Goal: Information Seeking & Learning: Learn about a topic

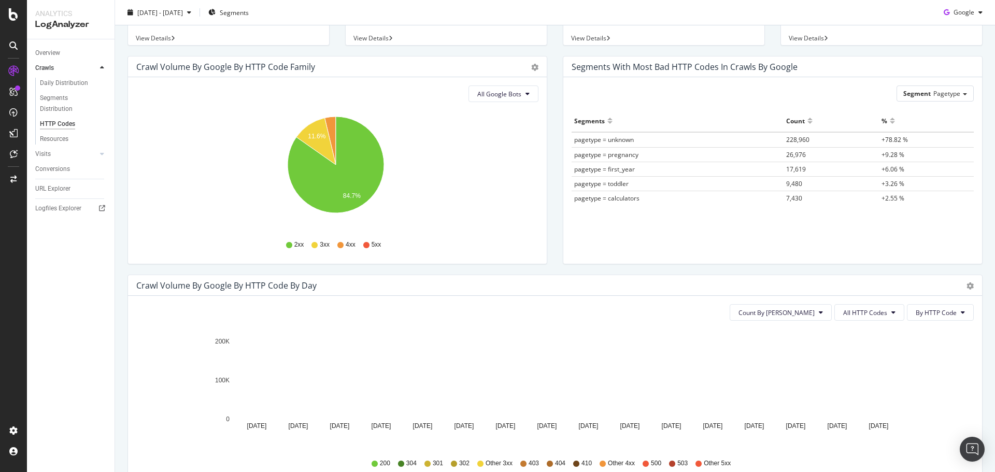
scroll to position [104, 0]
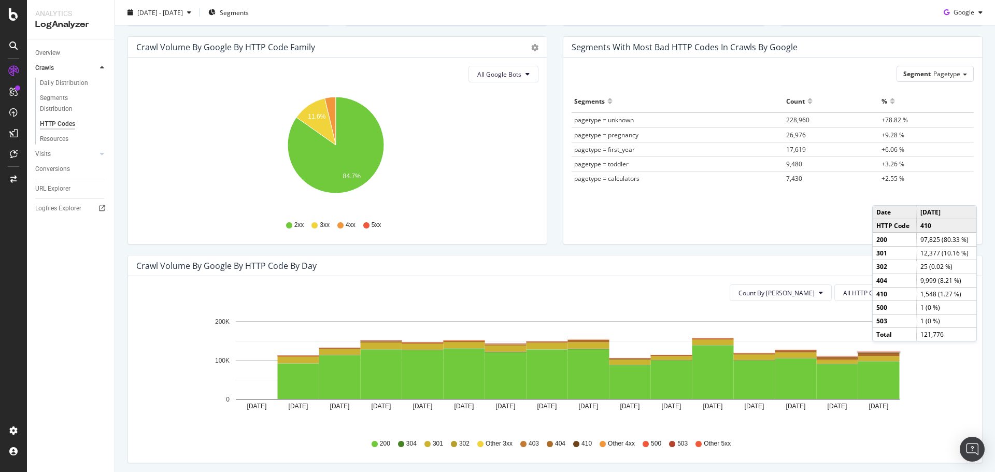
click at [882, 352] on rect "A chart." at bounding box center [878, 352] width 42 height 1
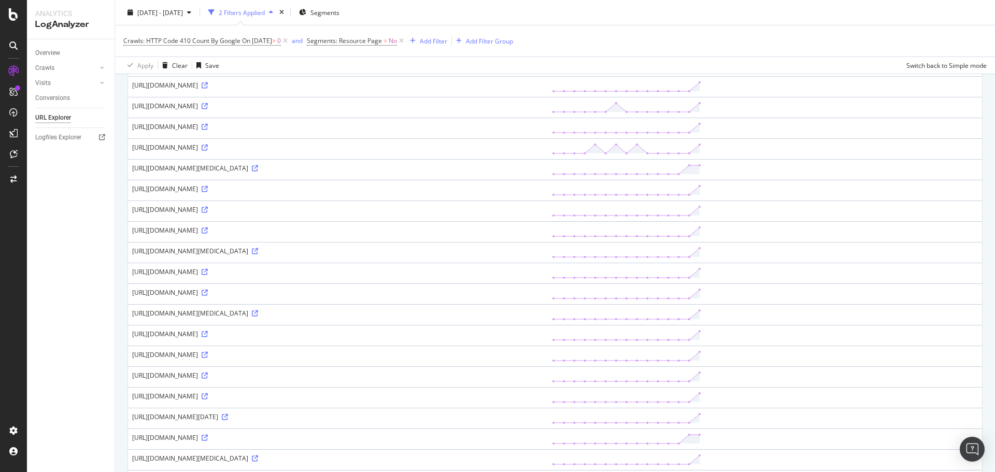
scroll to position [804, 0]
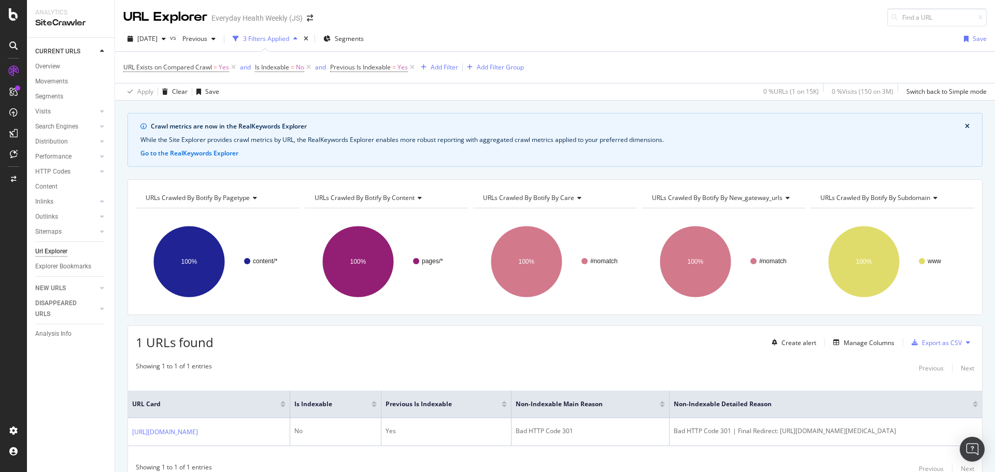
scroll to position [45, 0]
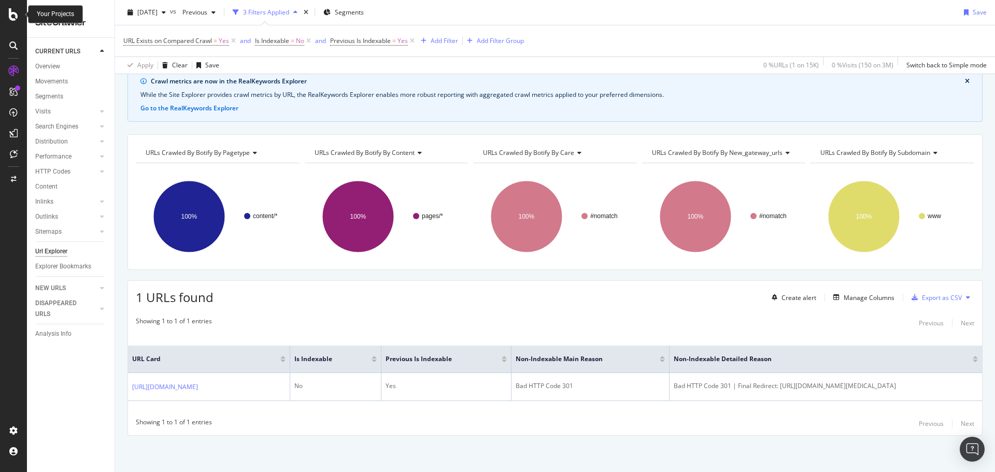
click at [13, 16] on icon at bounding box center [13, 14] width 9 height 12
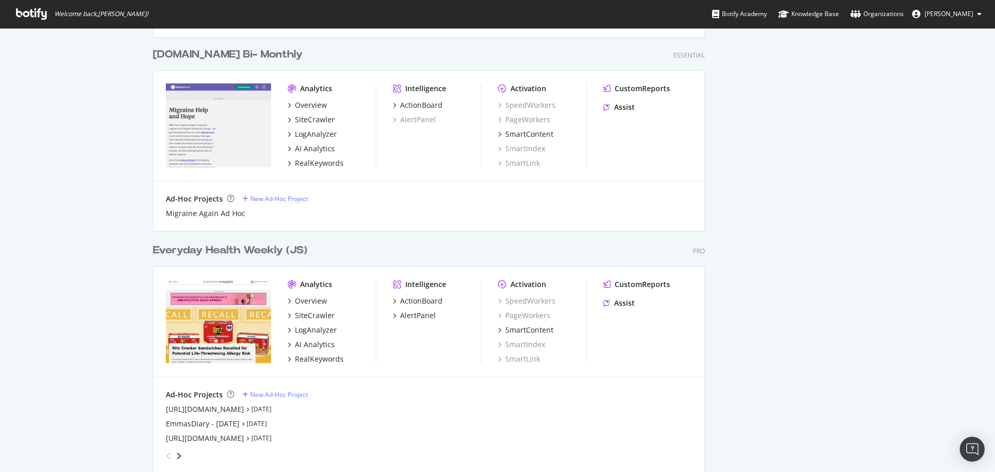
scroll to position [1036, 0]
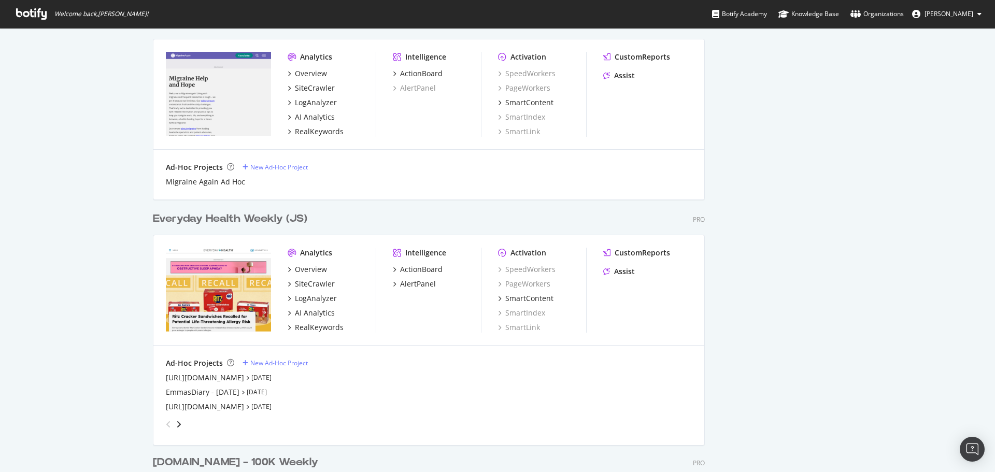
click at [248, 220] on div "Everyday Health Weekly (JS)" at bounding box center [230, 218] width 154 height 15
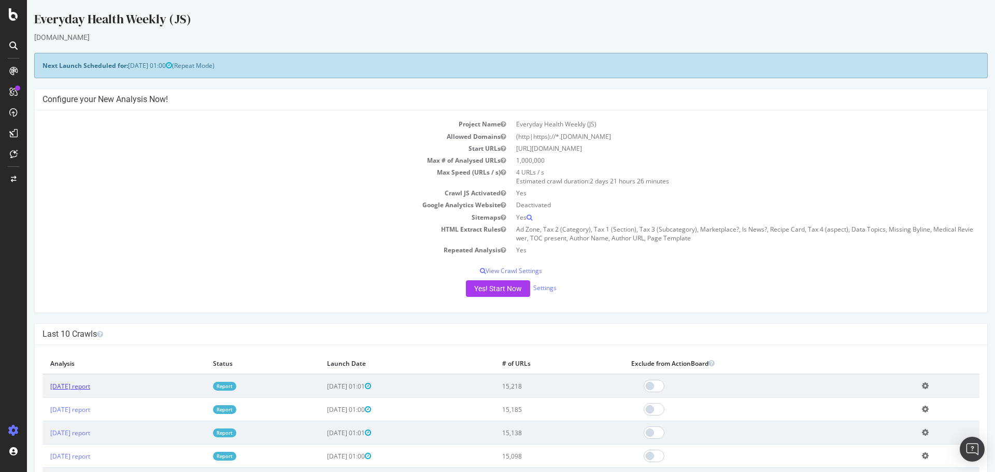
click at [90, 383] on link "[DATE] report" at bounding box center [70, 386] width 40 height 9
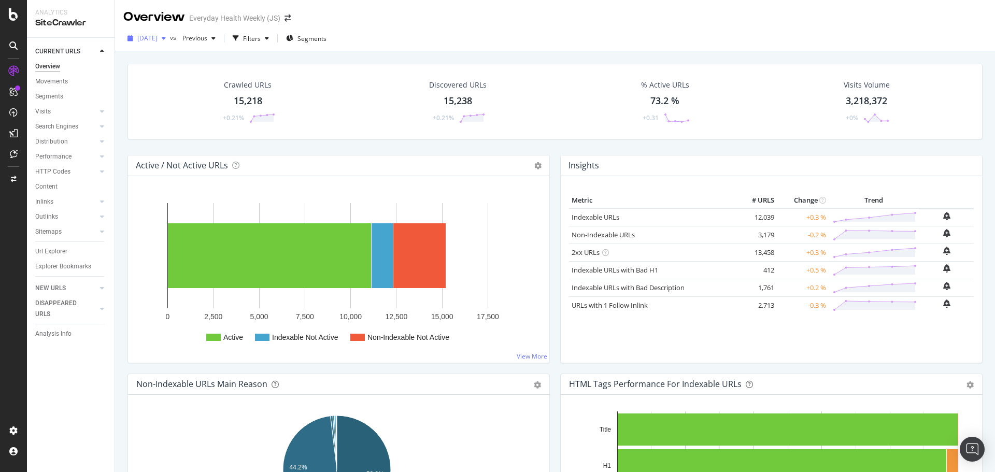
click at [166, 41] on icon "button" at bounding box center [164, 38] width 4 height 6
click at [67, 108] on div "RealKeywords" at bounding box center [46, 103] width 40 height 9
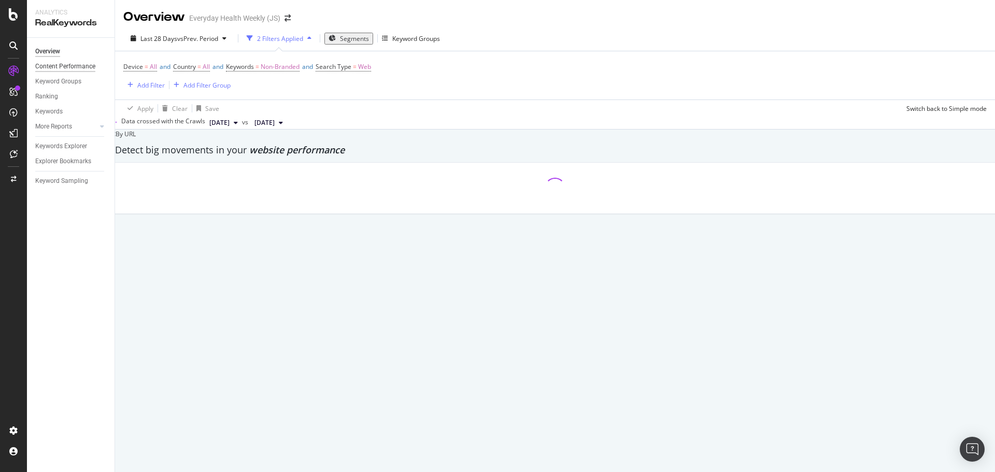
click at [88, 66] on div "Content Performance" at bounding box center [65, 66] width 60 height 11
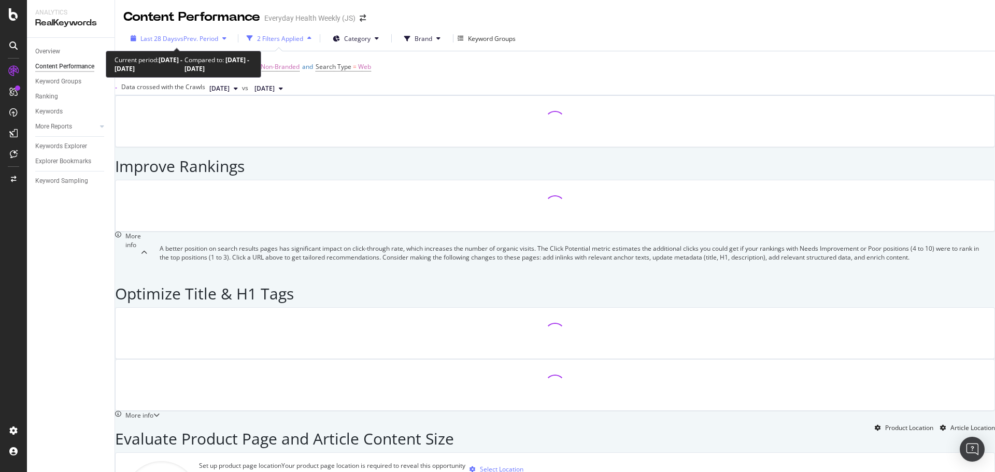
click at [197, 41] on span "vs Prev. Period" at bounding box center [197, 38] width 41 height 9
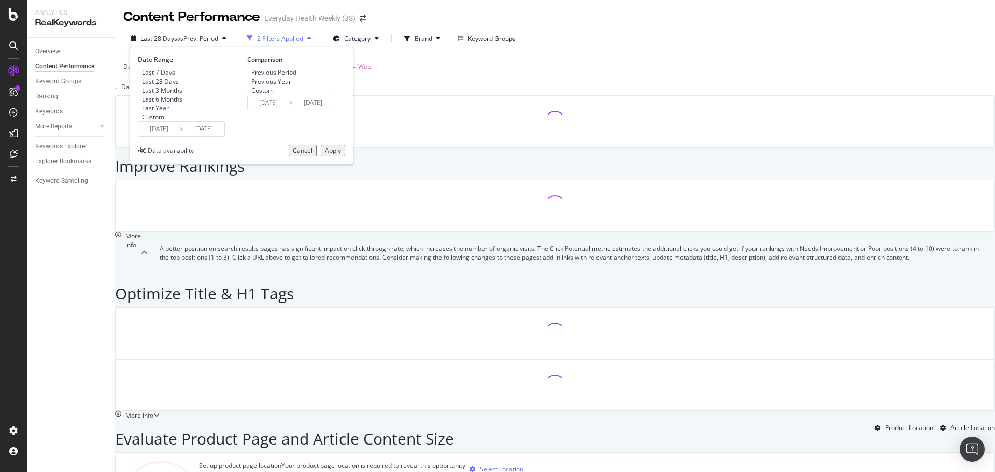
click at [157, 121] on div "Custom" at bounding box center [153, 116] width 22 height 9
click at [165, 136] on input "[DATE]" at bounding box center [158, 129] width 41 height 15
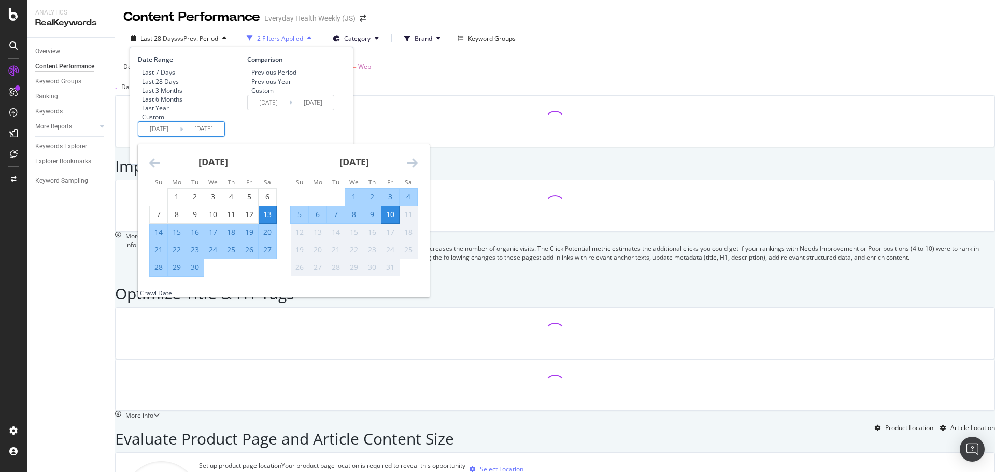
click at [154, 169] on icon "Move backward to switch to the previous month." at bounding box center [154, 162] width 11 height 12
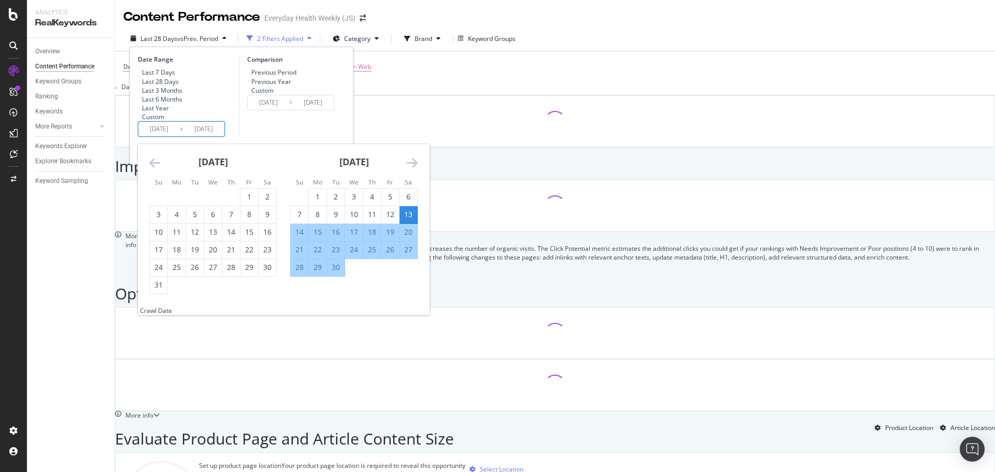
click at [154, 169] on icon "Move backward to switch to the previous month." at bounding box center [154, 162] width 11 height 12
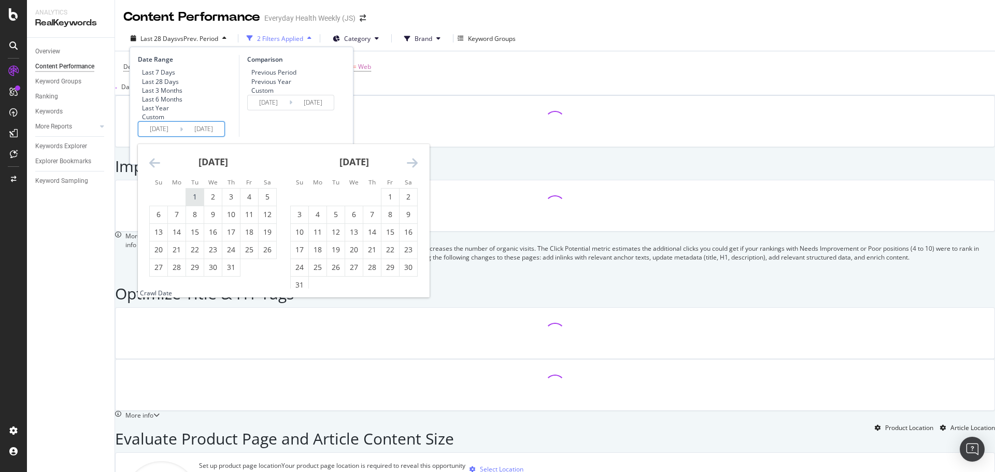
click at [199, 202] on div "1" at bounding box center [195, 197] width 18 height 10
type input "[DATE]"
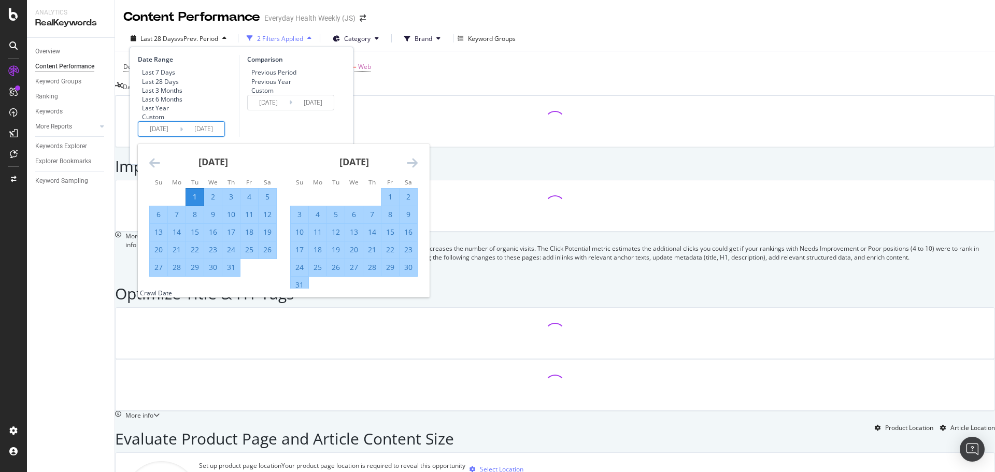
click at [268, 237] on div "19" at bounding box center [267, 232] width 18 height 10
type input "[DATE]"
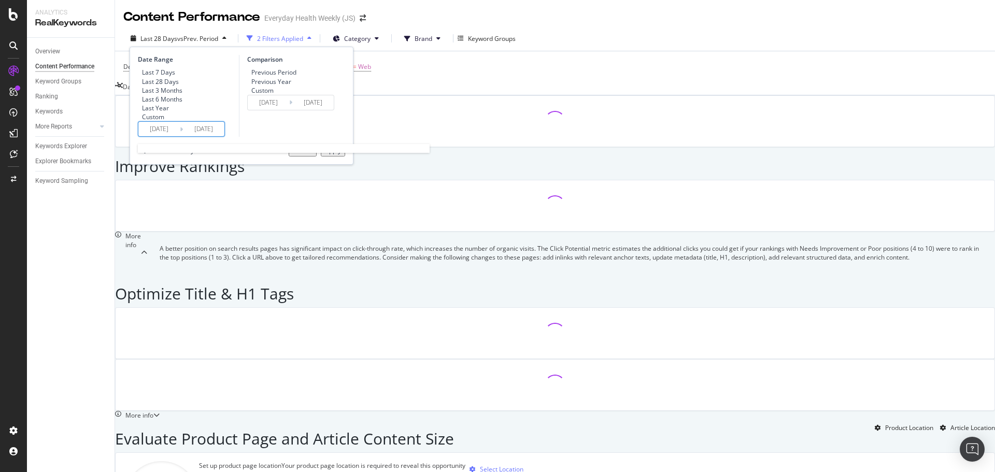
click at [165, 136] on input "[DATE]" at bounding box center [158, 129] width 41 height 15
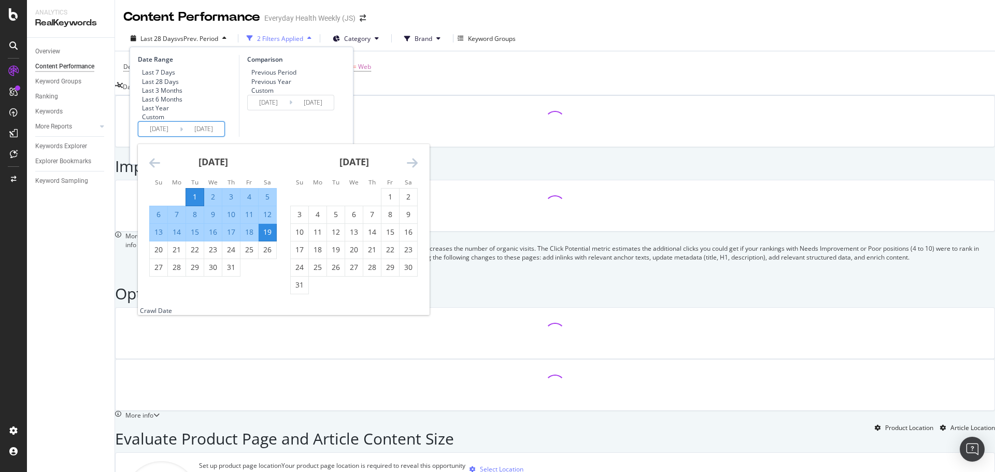
click at [246, 137] on div "Comparison Previous Period Previous Year Custom [DATE] Navigate forward to inte…" at bounding box center [288, 96] width 98 height 82
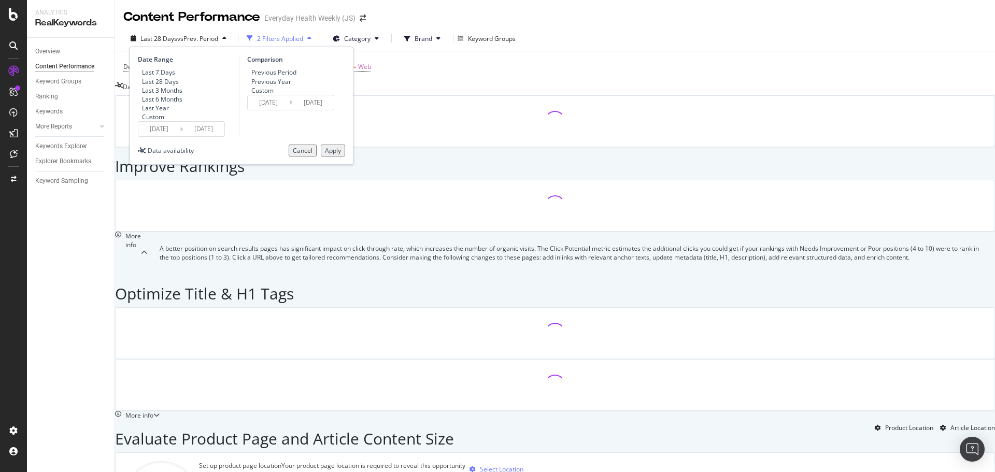
click at [247, 95] on div "Custom" at bounding box center [247, 90] width 0 height 9
click at [262, 110] on input "[DATE]" at bounding box center [268, 102] width 41 height 15
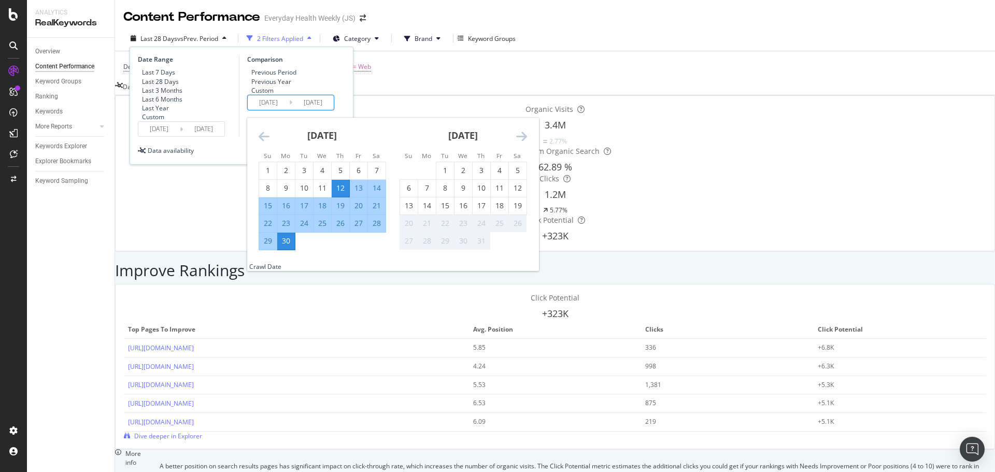
click at [178, 136] on input "[DATE]" at bounding box center [158, 129] width 41 height 15
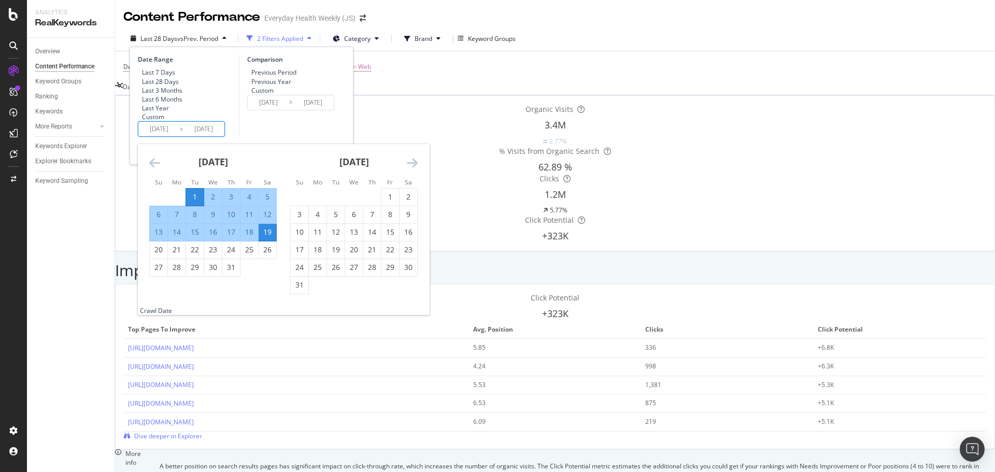
click at [177, 237] on div "14" at bounding box center [177, 232] width 18 height 10
click at [195, 202] on div "1" at bounding box center [195, 197] width 18 height 10
type input "[DATE]"
click at [176, 237] on div "14" at bounding box center [177, 232] width 18 height 10
type input "[DATE]"
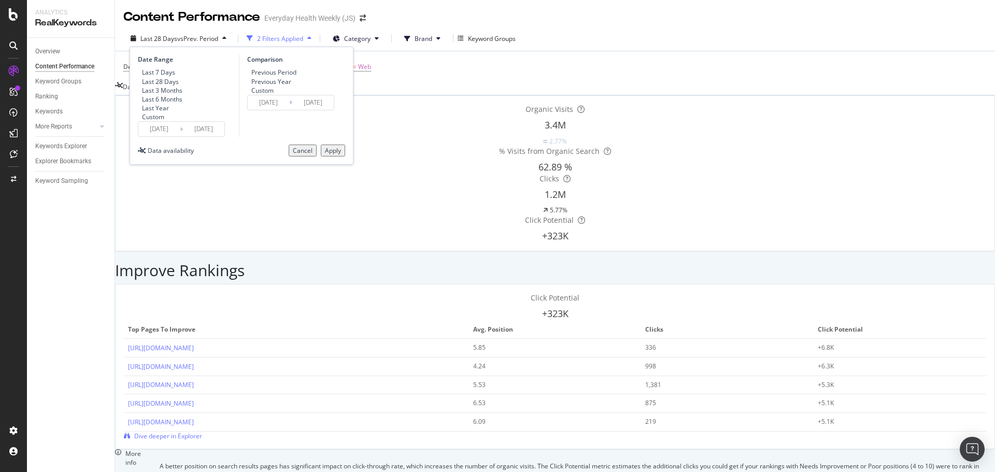
click at [260, 110] on input "[DATE]" at bounding box center [268, 102] width 41 height 15
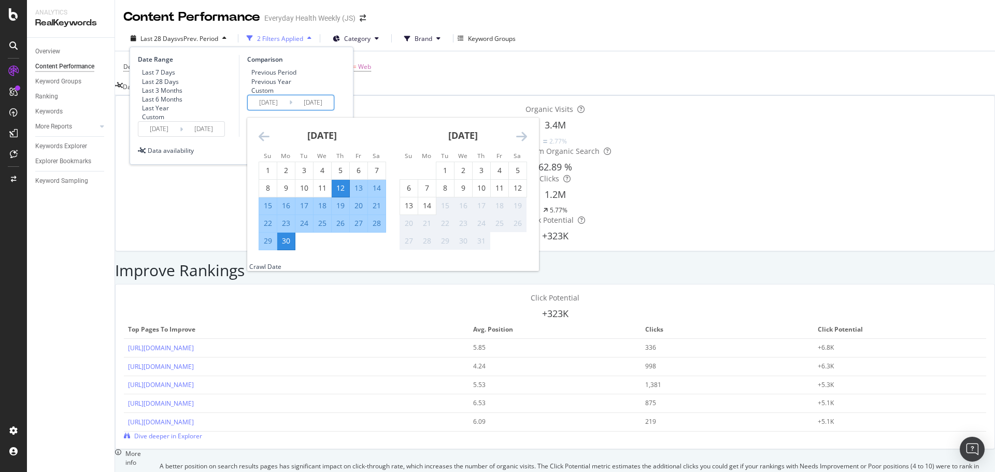
click at [522, 142] on icon "Move forward to switch to the next month." at bounding box center [521, 136] width 11 height 12
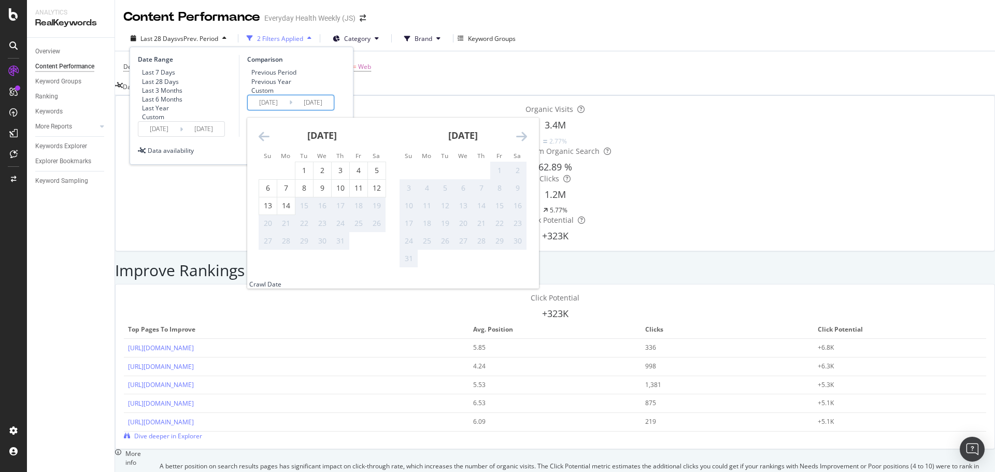
click at [522, 142] on icon "Move forward to switch to the next month." at bounding box center [521, 136] width 11 height 12
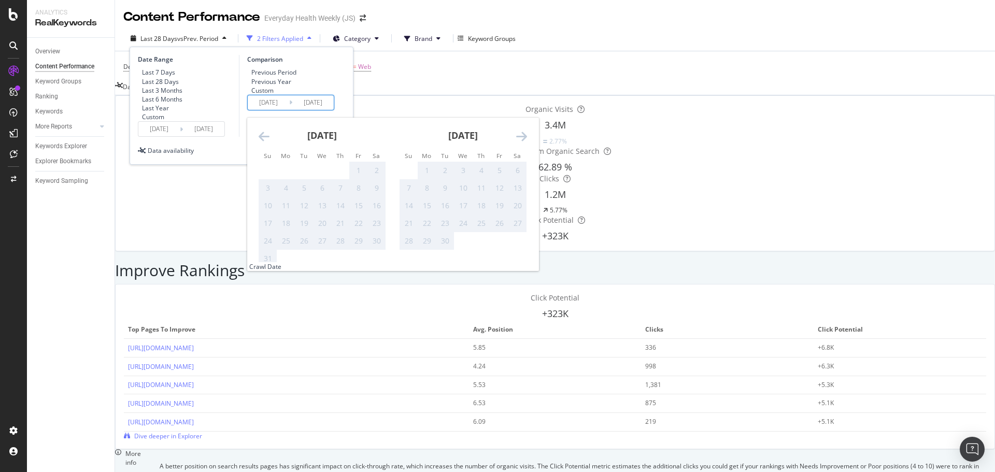
click at [427, 176] on div "1" at bounding box center [427, 170] width 18 height 10
click at [265, 142] on icon "Move backward to switch to the previous month." at bounding box center [263, 136] width 11 height 12
click at [302, 176] on div "1" at bounding box center [304, 170] width 18 height 10
type input "[DATE]"
click at [286, 211] on div "14" at bounding box center [286, 205] width 18 height 10
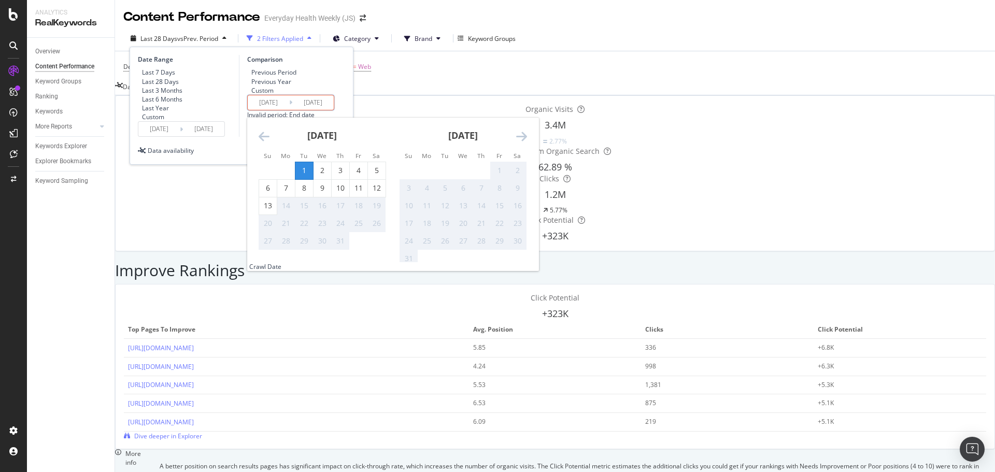
type input "[DATE]"
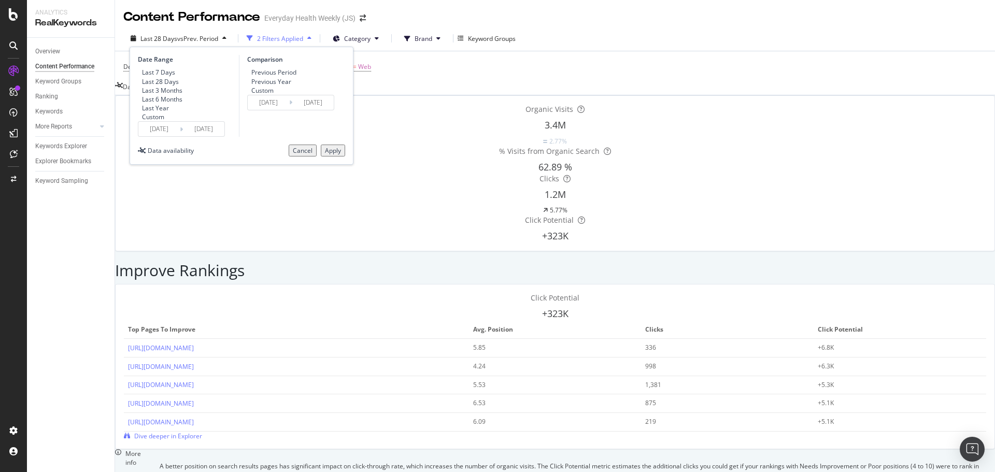
click at [173, 136] on input "[DATE]" at bounding box center [158, 129] width 41 height 15
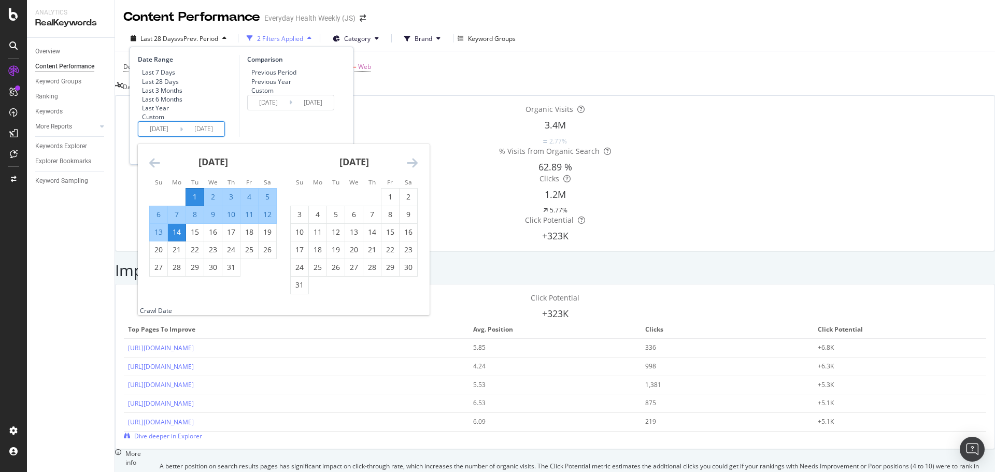
click at [405, 188] on div "[DATE]" at bounding box center [353, 166] width 127 height 44
click at [410, 169] on icon "Move forward to switch to the next month." at bounding box center [412, 162] width 11 height 12
click at [413, 169] on icon "Move forward to switch to the next month." at bounding box center [412, 162] width 11 height 12
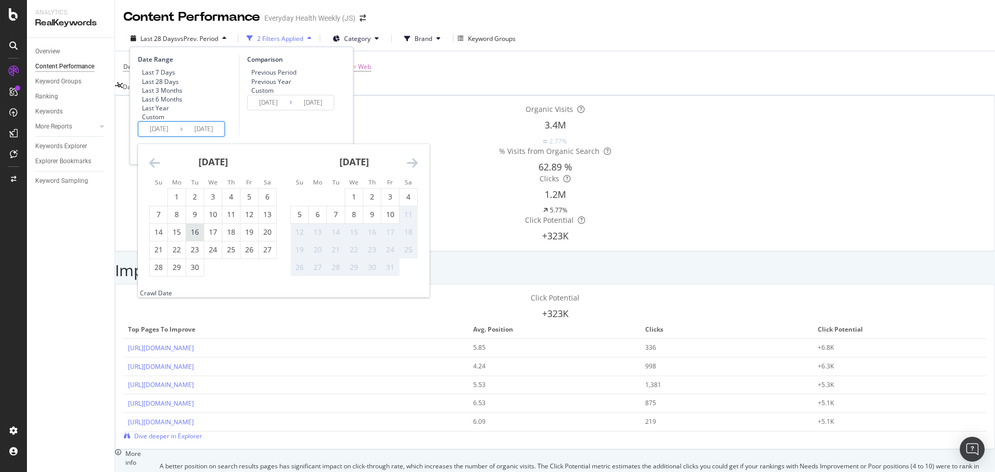
click at [195, 237] on div "16" at bounding box center [195, 232] width 18 height 10
type input "[DATE]"
click at [169, 272] on div "29" at bounding box center [177, 267] width 18 height 10
type input "[DATE]"
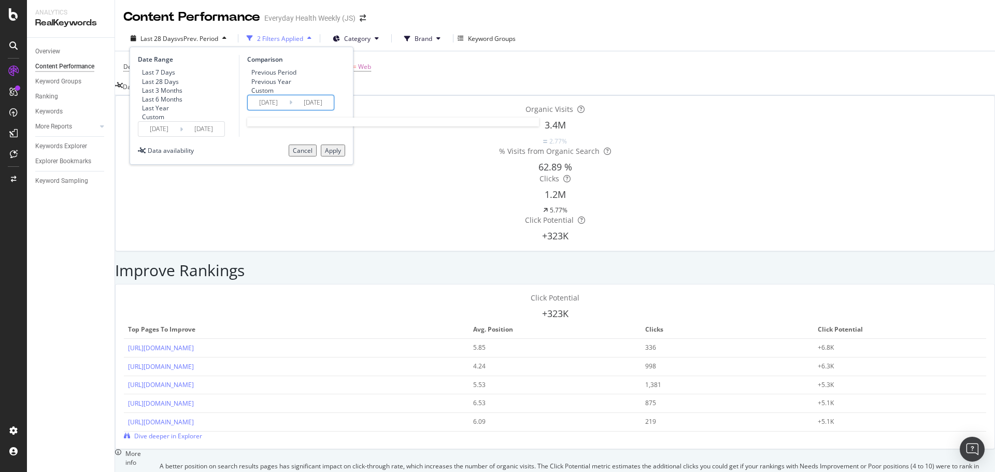
click at [273, 110] on input "[DATE]" at bounding box center [268, 102] width 41 height 15
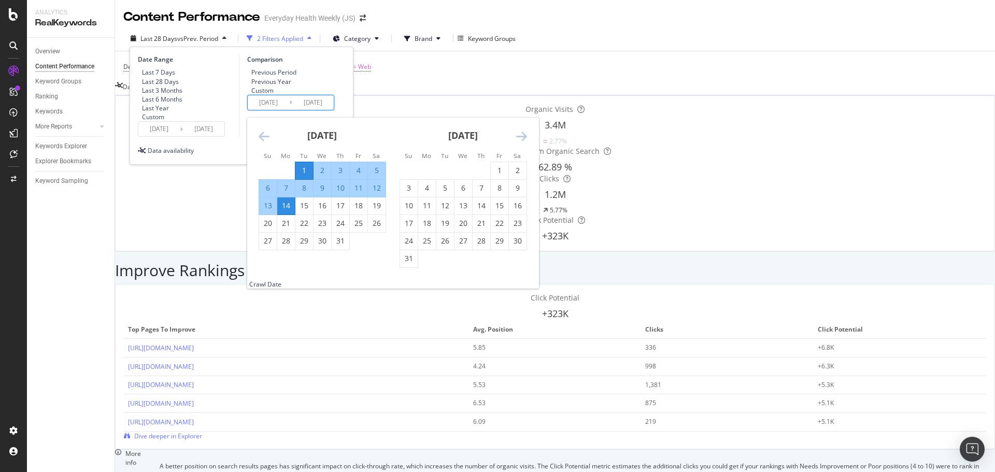
click at [329, 81] on div "Previous Period Previous Year Custom" at bounding box center [292, 81] width 90 height 26
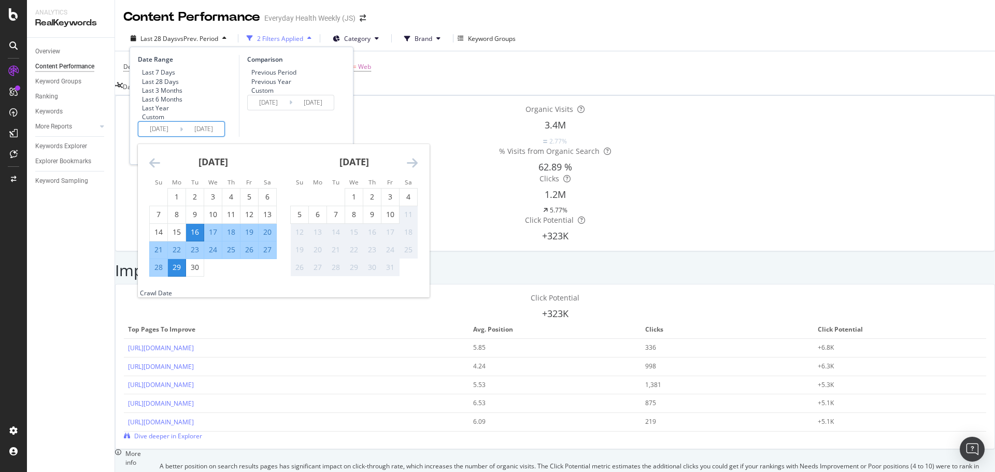
click at [176, 136] on input "[DATE]" at bounding box center [158, 129] width 41 height 15
click at [287, 137] on div "Comparison Previous Period Previous Year Custom [DATE] Navigate forward to inte…" at bounding box center [288, 96] width 98 height 82
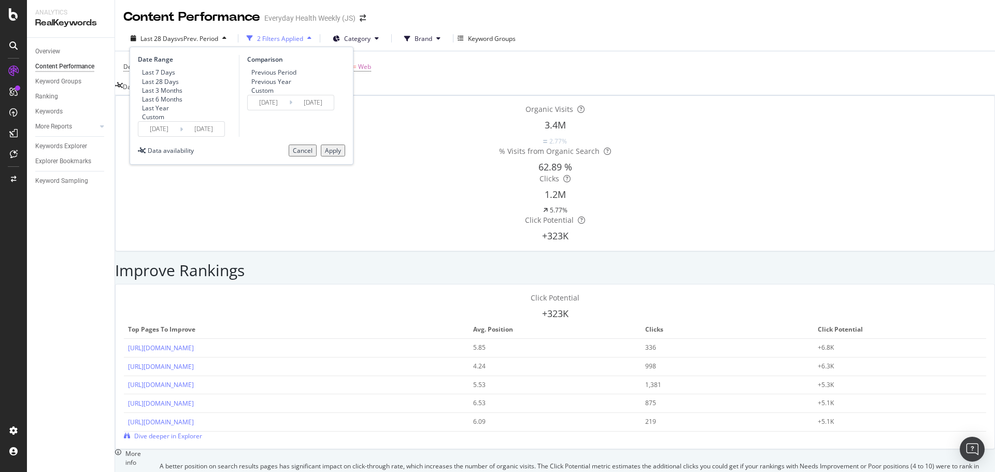
click at [328, 155] on div "Apply" at bounding box center [333, 150] width 16 height 9
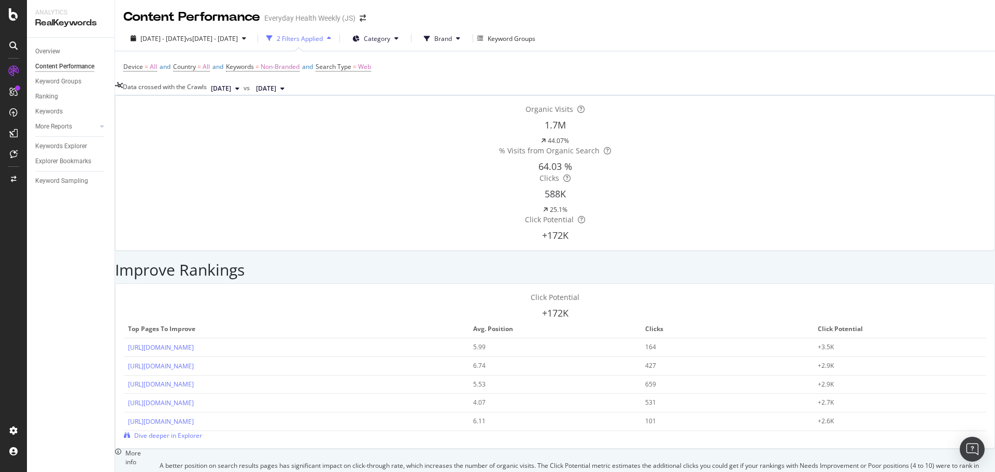
scroll to position [214, 0]
click at [93, 127] on div at bounding box center [92, 126] width 10 height 10
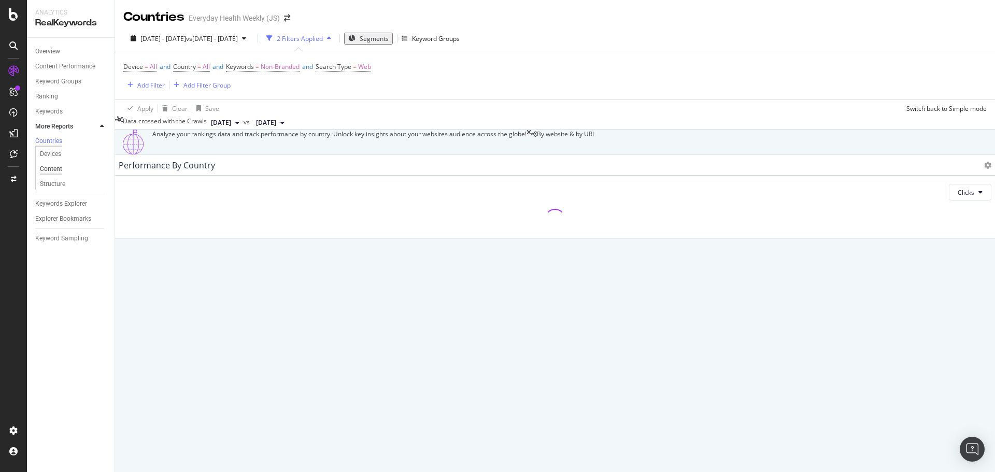
click at [54, 171] on div "Content" at bounding box center [51, 169] width 22 height 11
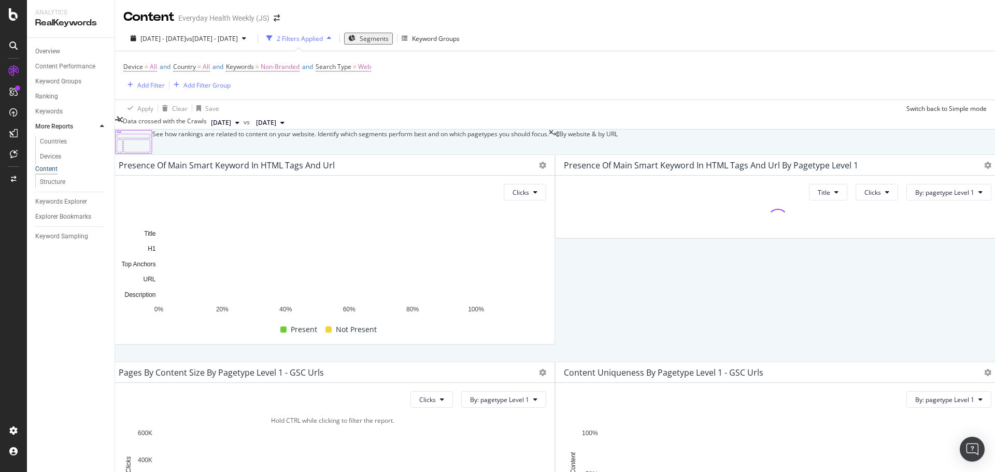
scroll to position [207, 0]
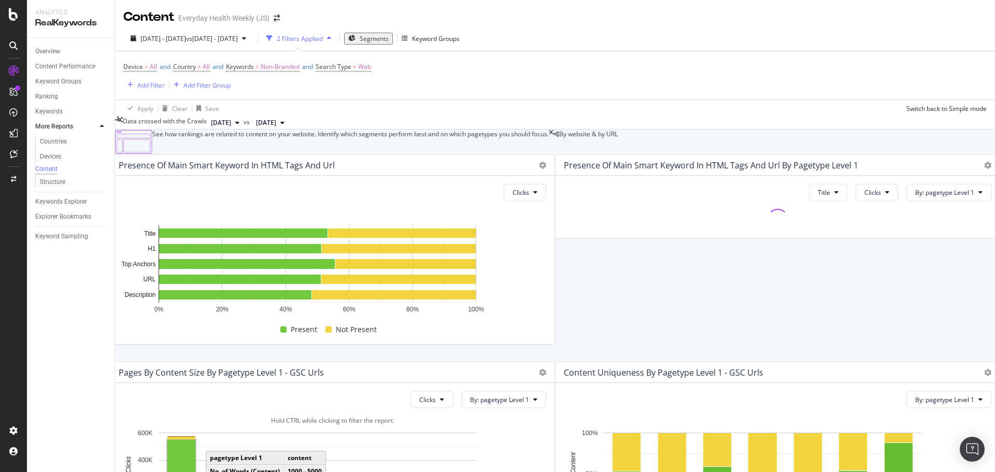
click at [195, 440] on rect "A chart." at bounding box center [181, 475] width 28 height 71
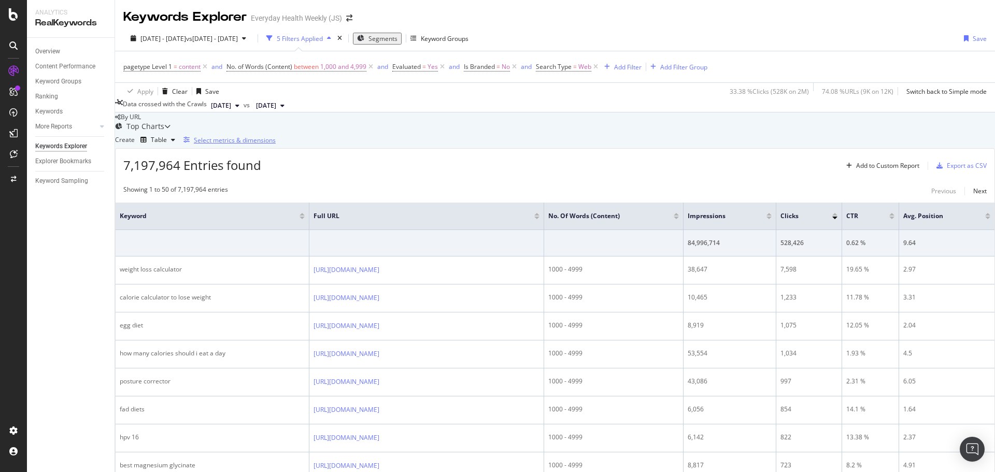
click at [276, 145] on div "Select metrics & dimensions" at bounding box center [235, 140] width 82 height 9
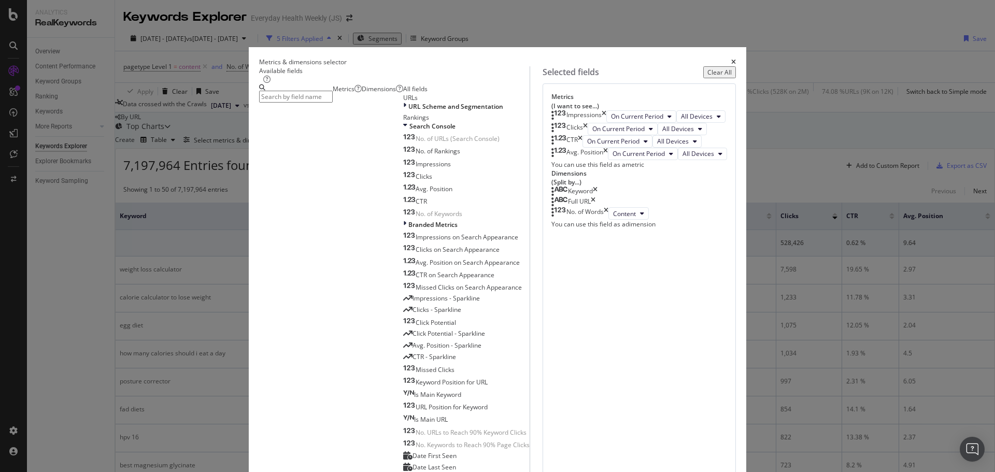
click at [597, 197] on icon "times" at bounding box center [595, 191] width 5 height 10
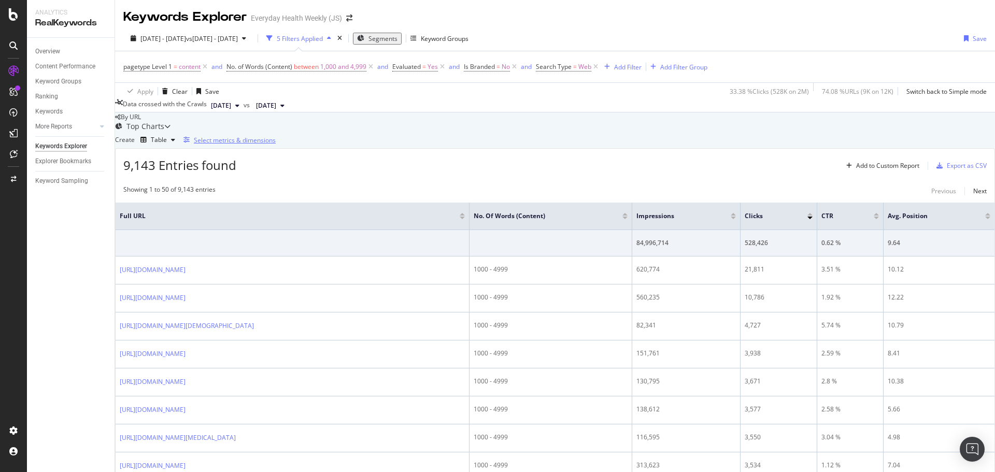
click at [276, 145] on div "Select metrics & dimensions" at bounding box center [235, 140] width 82 height 9
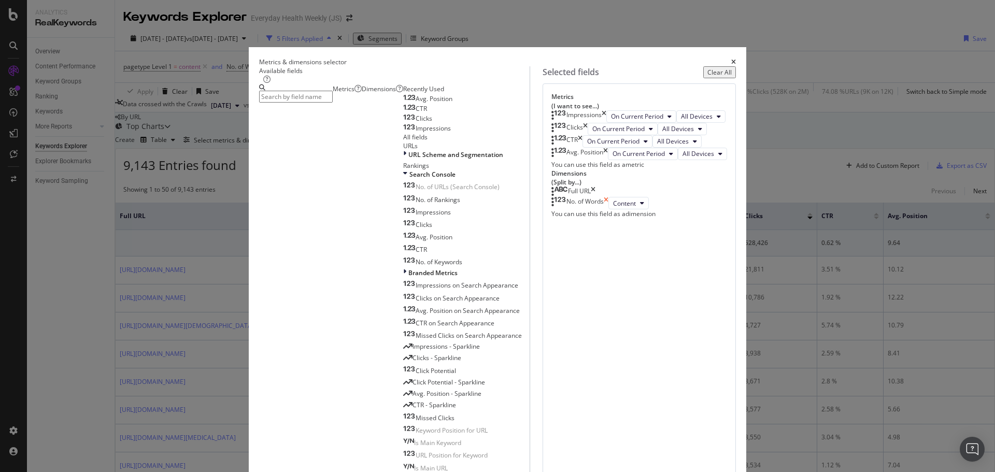
click at [608, 209] on icon "times" at bounding box center [605, 203] width 5 height 12
click at [415, 123] on span "Clicks" at bounding box center [423, 118] width 17 height 9
click at [415, 133] on span "Impressions" at bounding box center [432, 128] width 35 height 9
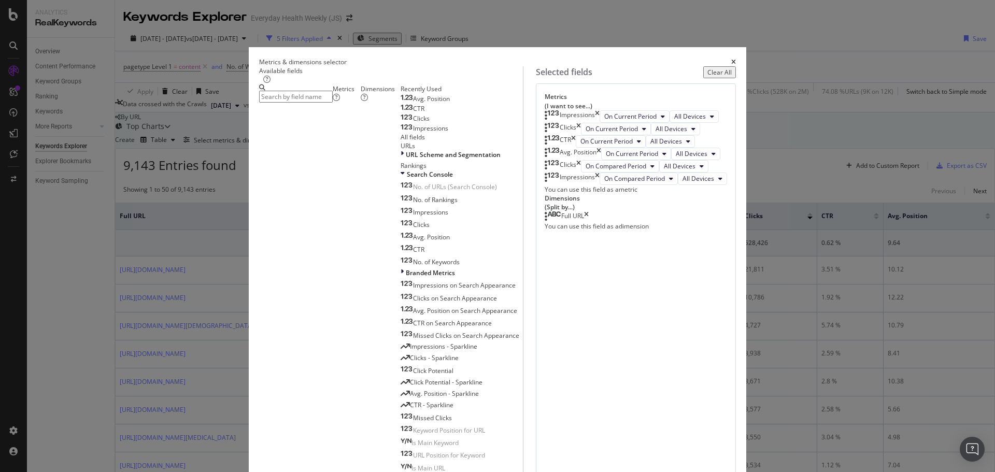
scroll to position [570, 0]
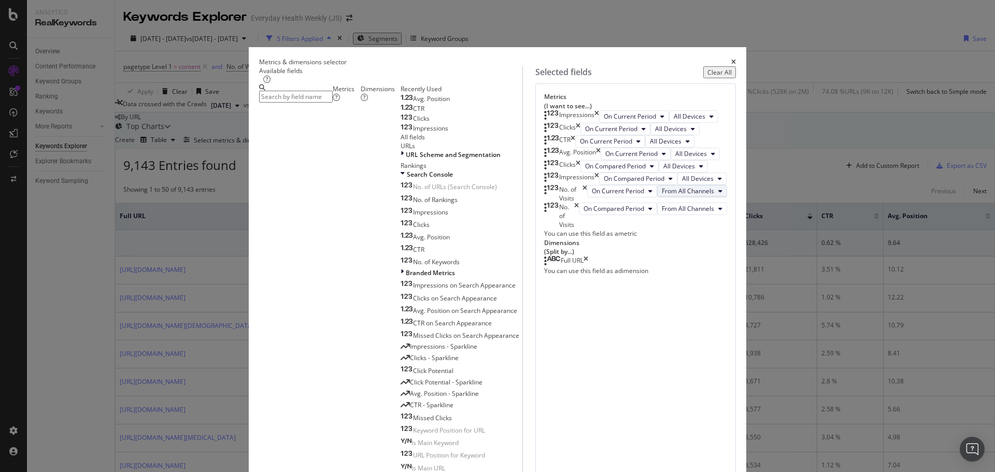
click at [718, 194] on icon "modal" at bounding box center [720, 191] width 4 height 6
click at [633, 383] on span "Organic" at bounding box center [629, 384] width 54 height 9
click at [662, 208] on span "From All Channels" at bounding box center [688, 203] width 52 height 9
click at [638, 423] on span "Organic" at bounding box center [638, 423] width 54 height 9
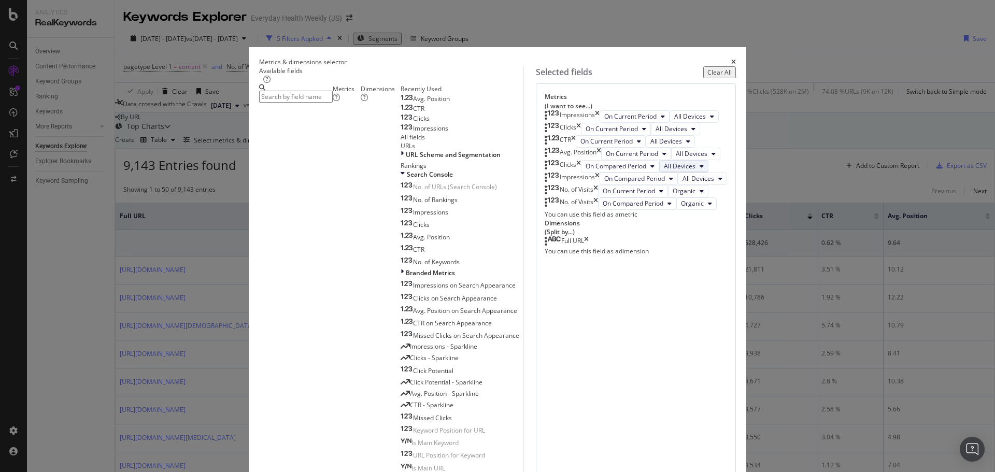
click at [659, 173] on button "All Devices" at bounding box center [683, 166] width 49 height 12
click at [669, 173] on div "Clicks On Compared Period All Devices" at bounding box center [635, 166] width 182 height 12
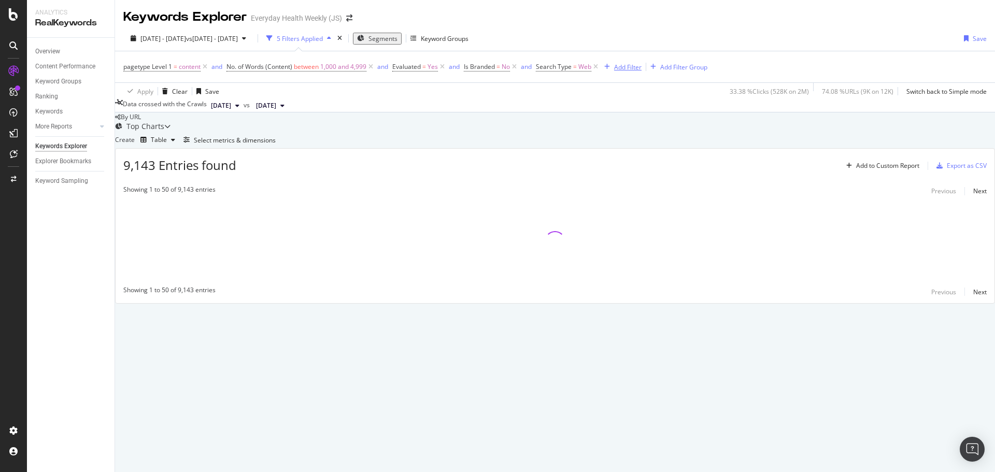
click at [631, 67] on div "Add Filter" at bounding box center [627, 67] width 27 height 9
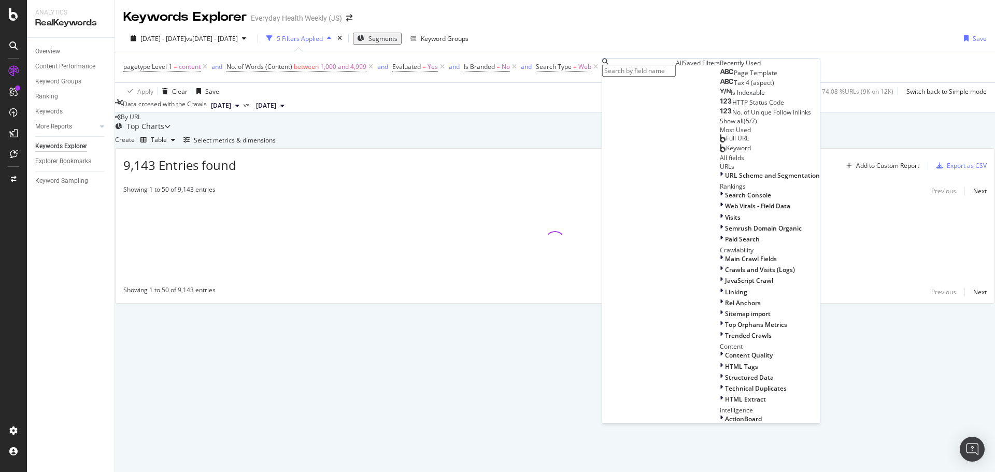
click at [726, 142] on span "Full URL" at bounding box center [737, 138] width 23 height 9
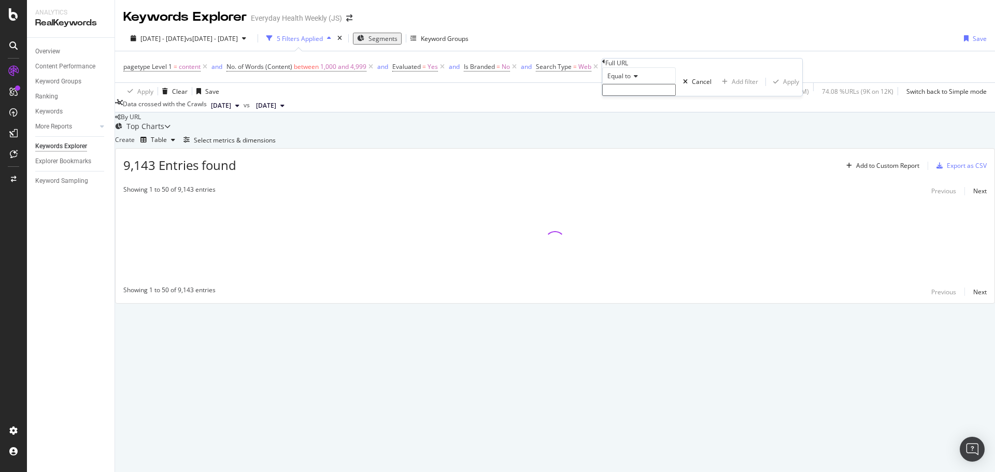
click at [638, 79] on icon at bounding box center [633, 76] width 7 height 6
click at [644, 170] on span "Doesn't contain" at bounding box center [627, 166] width 45 height 9
click at [640, 96] on input "text" at bounding box center [639, 90] width 74 height 12
type input "?"
click at [783, 89] on div "Apply" at bounding box center [791, 84] width 16 height 9
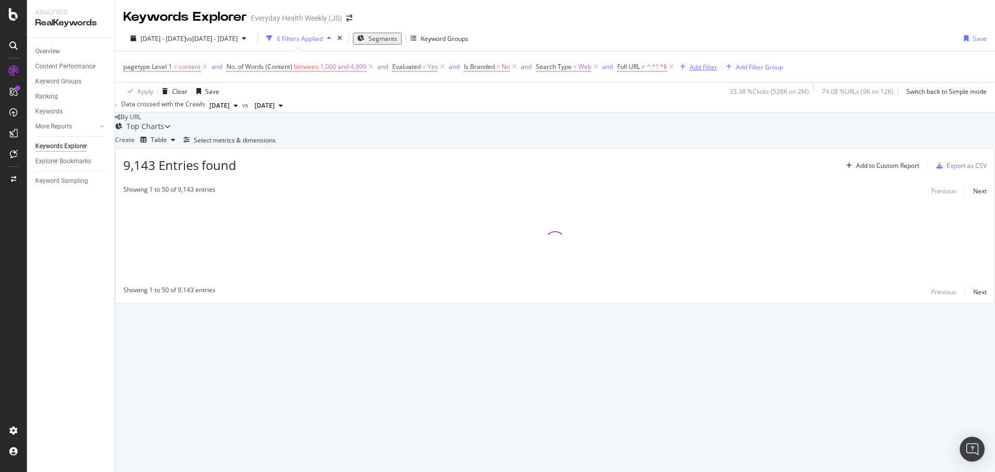
click at [705, 67] on div "Add Filter" at bounding box center [702, 67] width 27 height 9
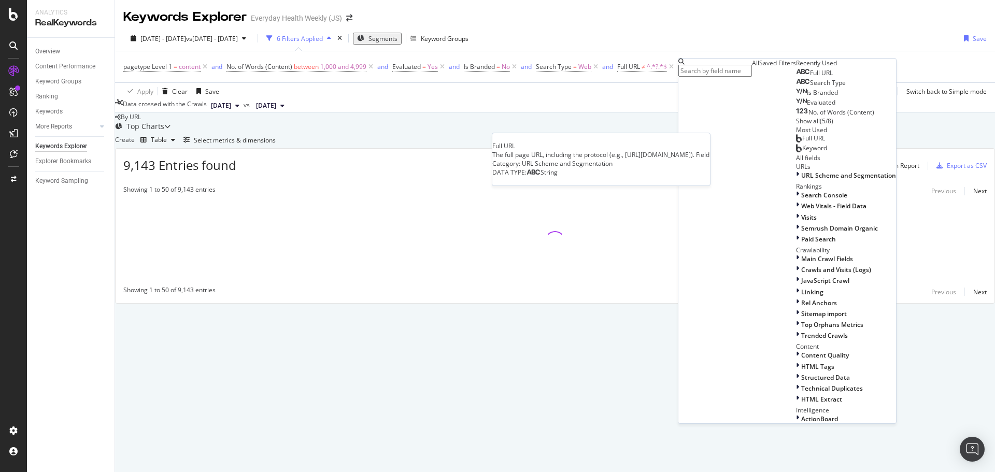
click at [810, 77] on span "Full URL" at bounding box center [821, 72] width 23 height 9
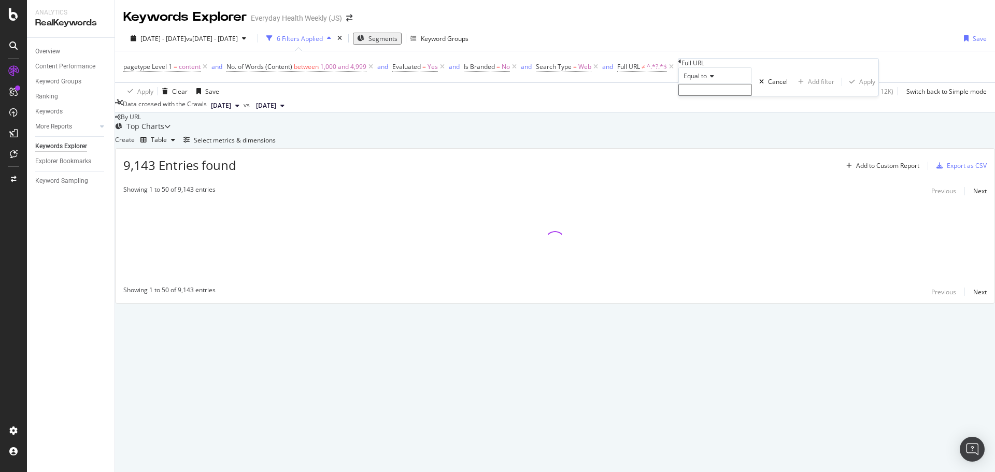
click at [707, 80] on span "Equal to" at bounding box center [694, 75] width 23 height 9
click at [724, 170] on span "Doesn't contain" at bounding box center [703, 166] width 45 height 9
click at [713, 96] on input "text" at bounding box center [715, 90] width 74 height 12
click at [700, 102] on div "Doesn't contain / Cancel Add filter Apply" at bounding box center [778, 84] width 200 height 35
click at [733, 96] on input "/" at bounding box center [715, 90] width 74 height 12
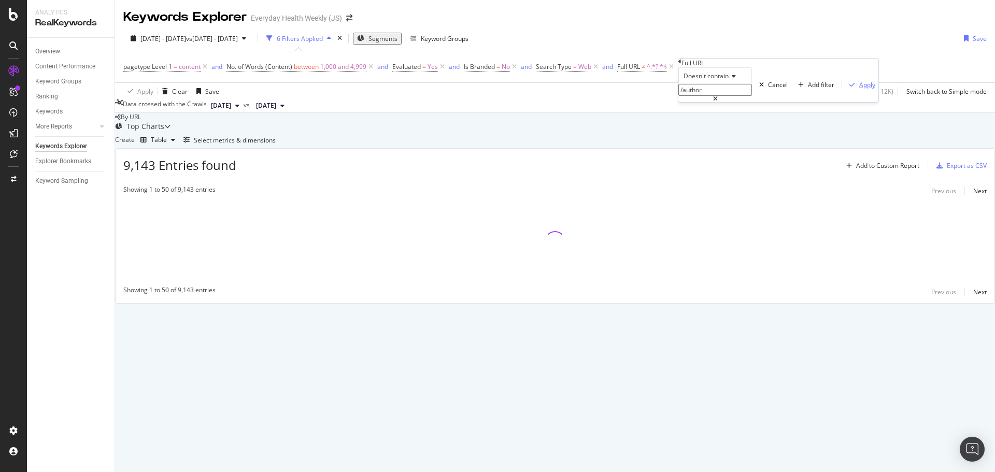
type input "/author"
drag, startPoint x: 787, startPoint y: 137, endPoint x: 769, endPoint y: 142, distance: 18.5
click at [859, 89] on div "Apply" at bounding box center [867, 84] width 16 height 9
click at [372, 67] on icon at bounding box center [370, 67] width 9 height 10
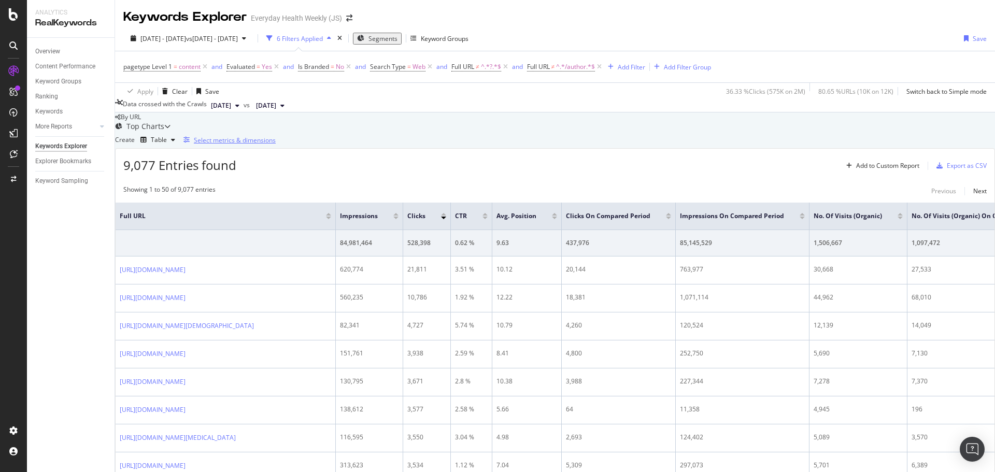
click at [276, 145] on div "Select metrics & dimensions" at bounding box center [235, 140] width 82 height 9
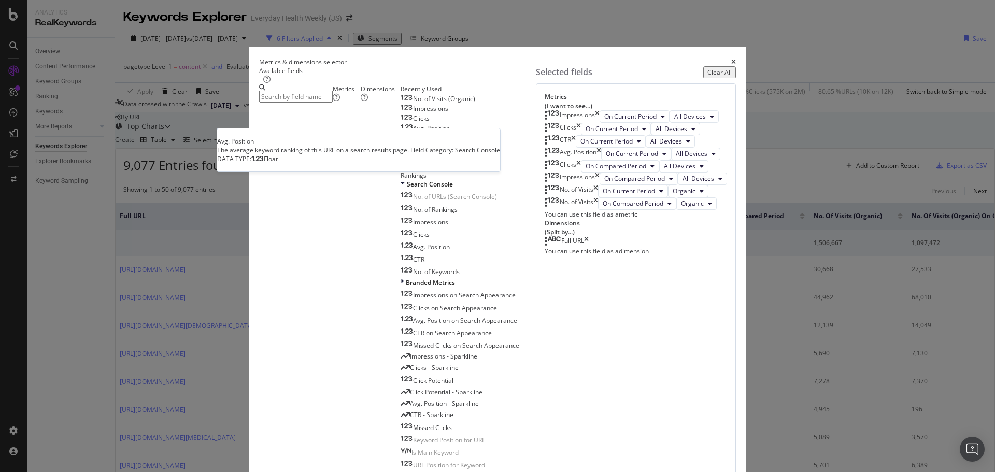
click at [413, 133] on span "Avg. Position" at bounding box center [431, 128] width 37 height 9
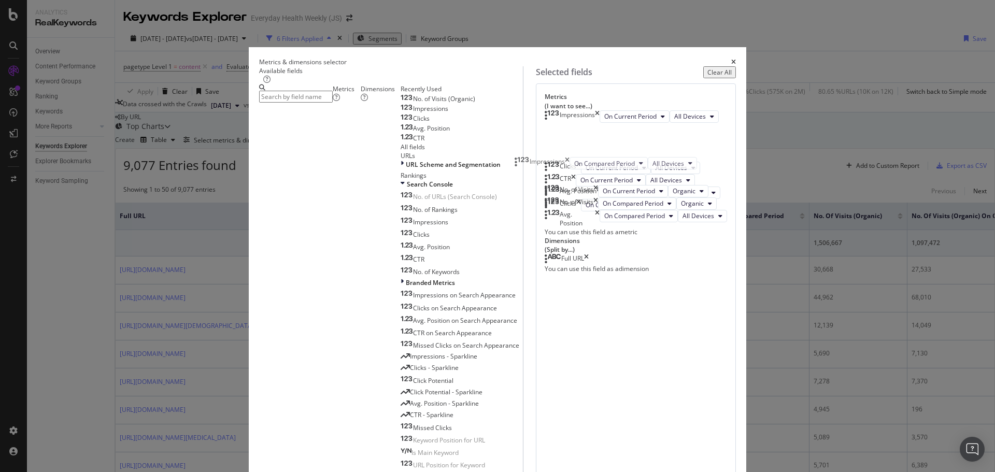
drag, startPoint x: 607, startPoint y: 325, endPoint x: 602, endPoint y: 165, distance: 160.1
click at [602, 165] on body "Analytics RealKeywords Overview Content Performance Keyword Groups Ranking Keyw…" at bounding box center [497, 236] width 995 height 472
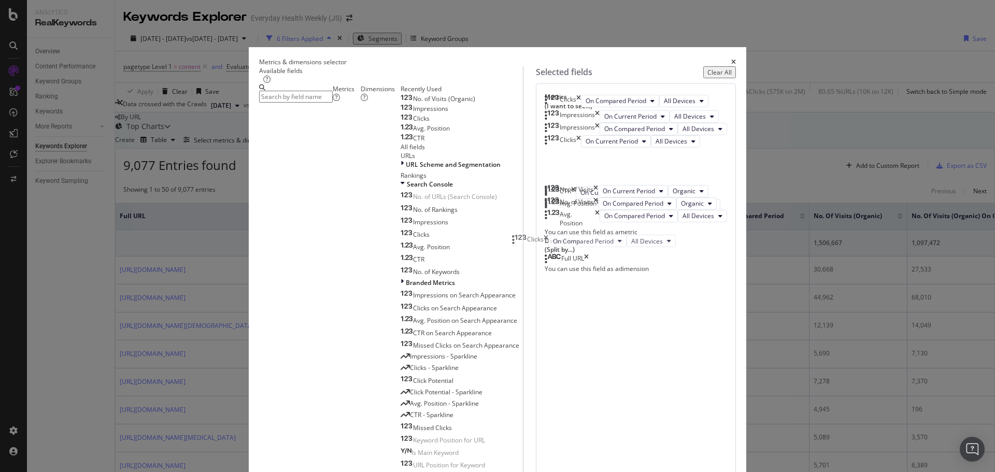
drag, startPoint x: 601, startPoint y: 321, endPoint x: 594, endPoint y: 238, distance: 82.7
click at [594, 238] on body "Analytics RealKeywords Overview Content Performance Keyword Groups Ranking Keyw…" at bounding box center [497, 236] width 995 height 472
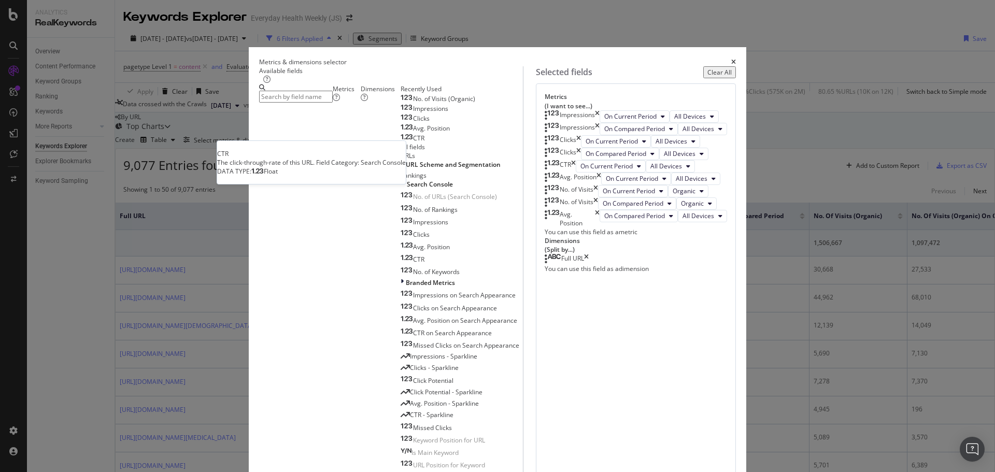
drag, startPoint x: 327, startPoint y: 171, endPoint x: 373, endPoint y: 185, distance: 48.3
click at [400, 142] on div "CTR" at bounding box center [412, 138] width 24 height 8
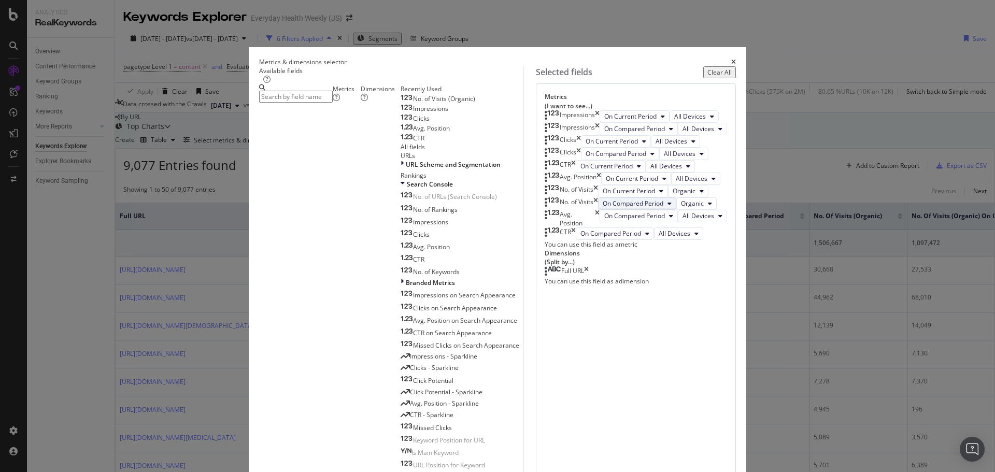
scroll to position [111, 0]
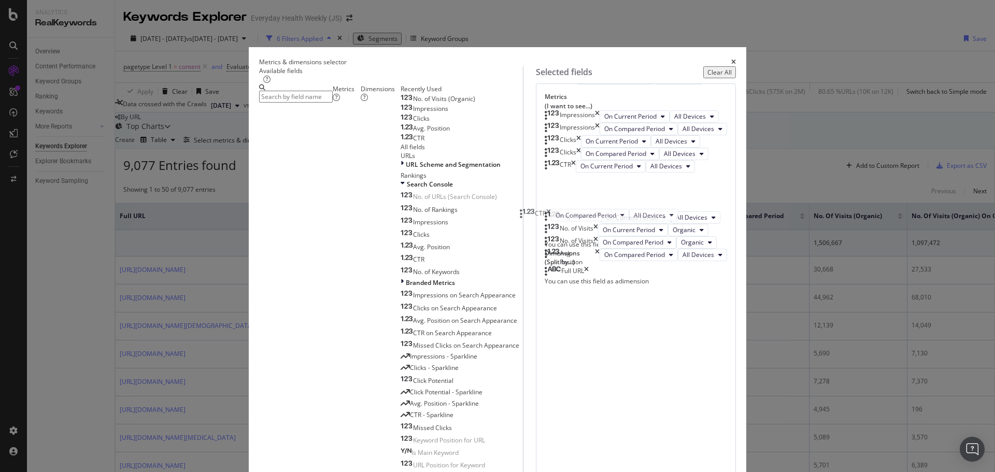
drag, startPoint x: 571, startPoint y: 367, endPoint x: 568, endPoint y: 222, distance: 145.1
click at [571, 214] on body "Analytics RealKeywords Overview Content Performance Keyword Groups Ranking Keyw…" at bounding box center [497, 236] width 995 height 472
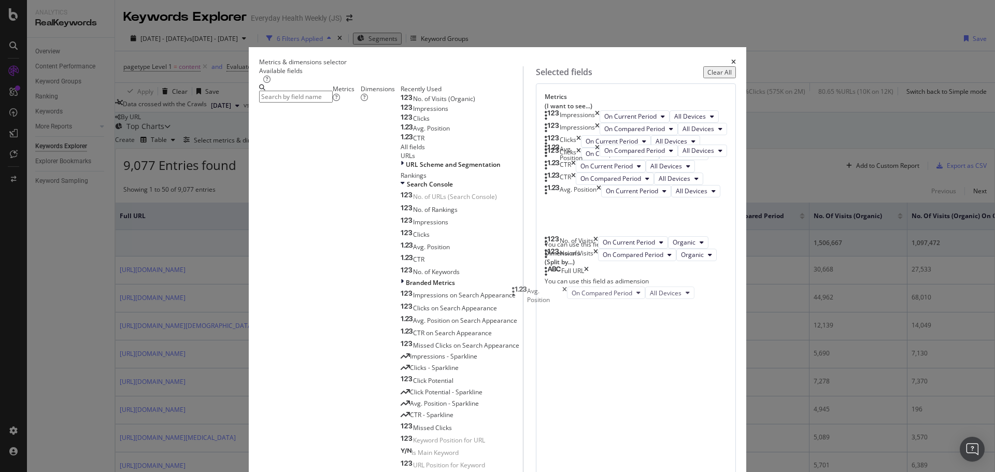
drag, startPoint x: 585, startPoint y: 369, endPoint x: 578, endPoint y: 291, distance: 78.6
click at [578, 291] on body "Analytics RealKeywords Overview Content Performance Keyword Groups Ranking Keyw…" at bounding box center [497, 236] width 995 height 472
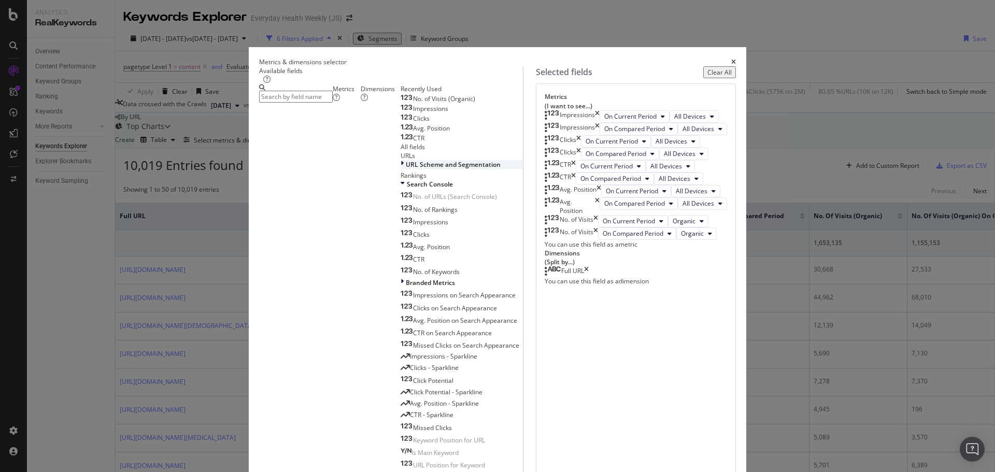
scroll to position [0, 0]
click at [326, 103] on input "modal" at bounding box center [296, 97] width 74 height 12
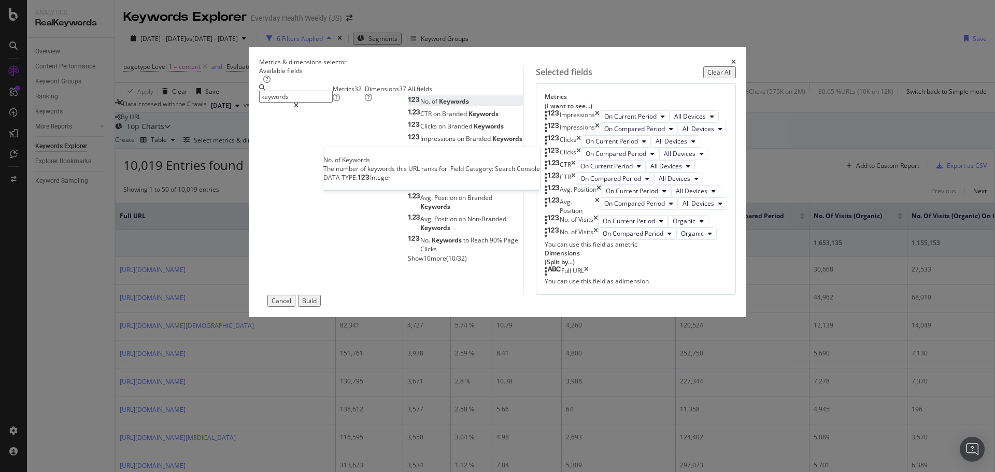
type input "keywords"
click at [439, 106] on span "Keywords" at bounding box center [454, 101] width 30 height 9
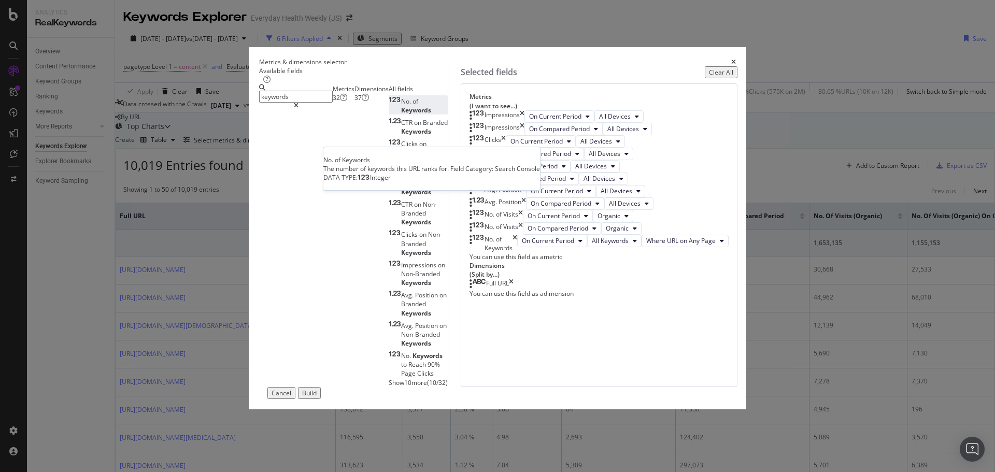
click at [401, 114] on span "Keywords" at bounding box center [416, 110] width 30 height 9
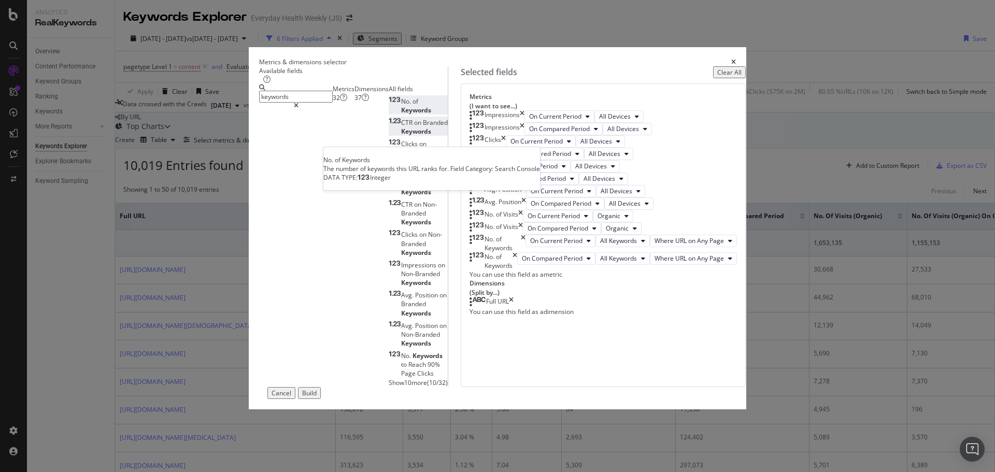
scroll to position [218, 0]
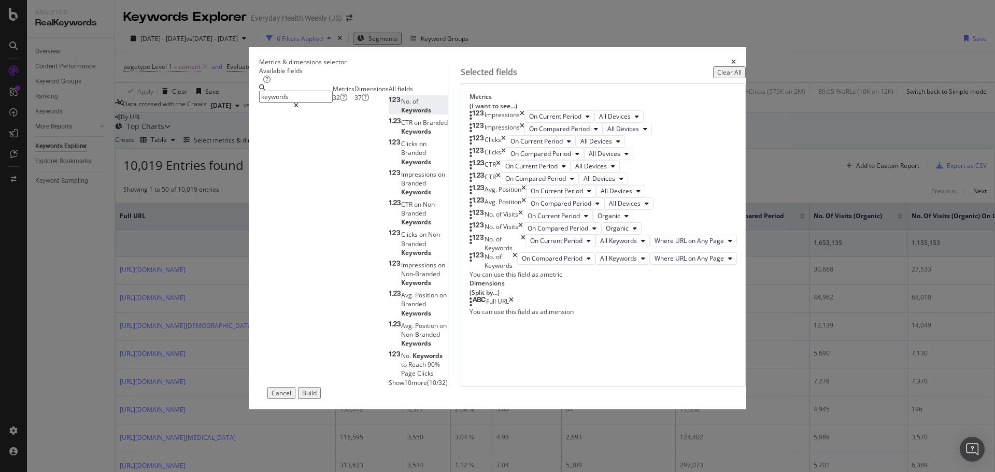
click at [317, 397] on div "Build" at bounding box center [309, 393] width 15 height 9
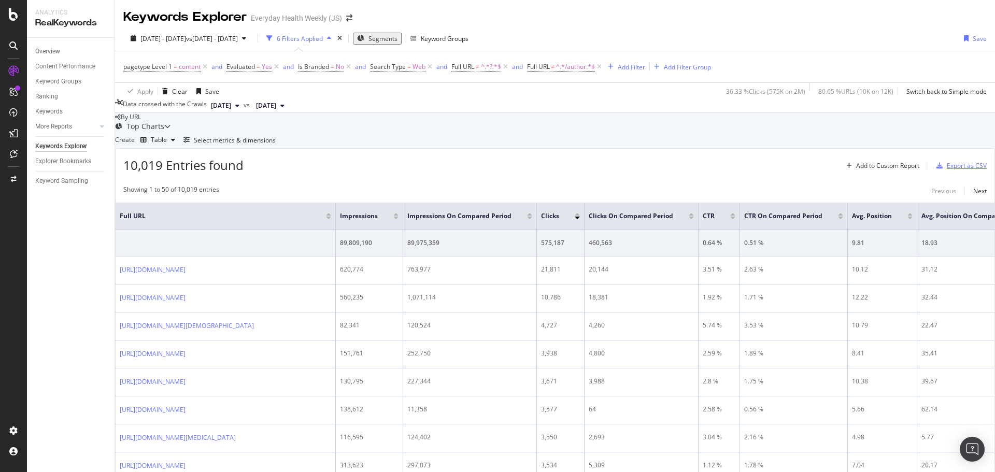
click at [946, 170] on div "Export as CSV" at bounding box center [966, 165] width 40 height 9
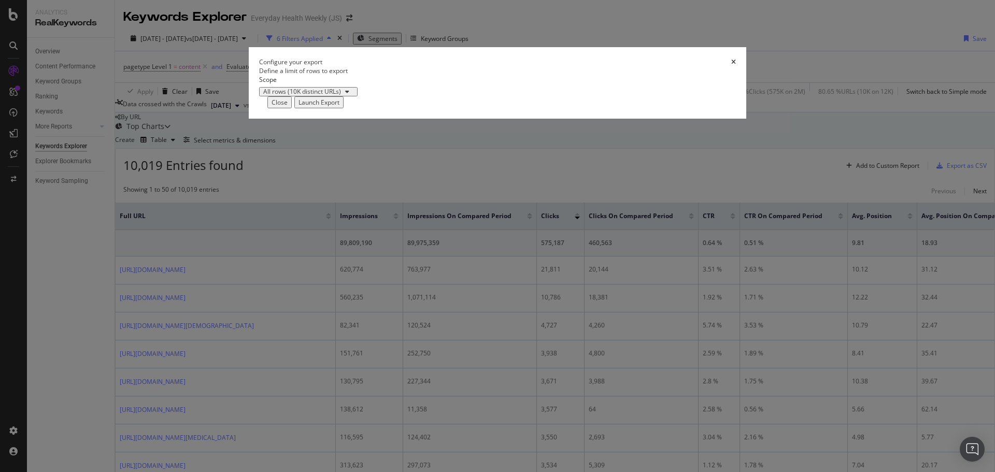
click at [339, 107] on div "Launch Export" at bounding box center [318, 102] width 41 height 9
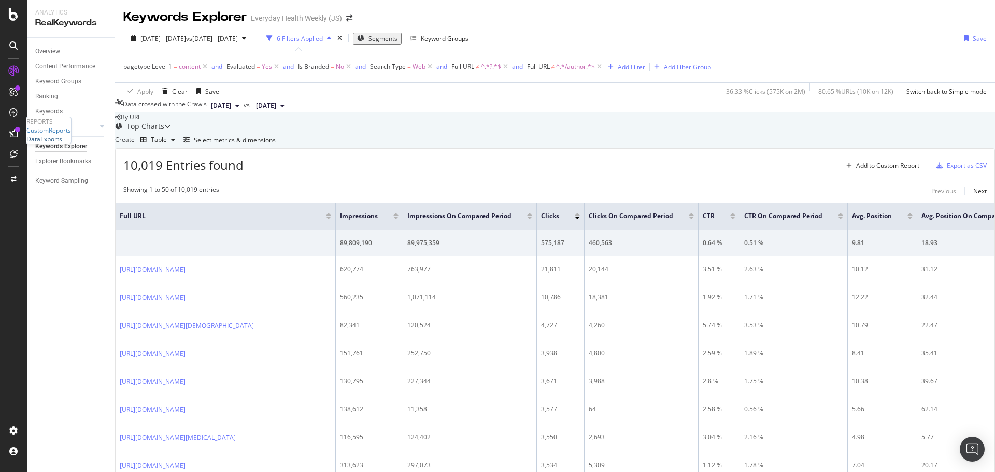
click at [54, 143] on div "DataExports" at bounding box center [44, 139] width 36 height 9
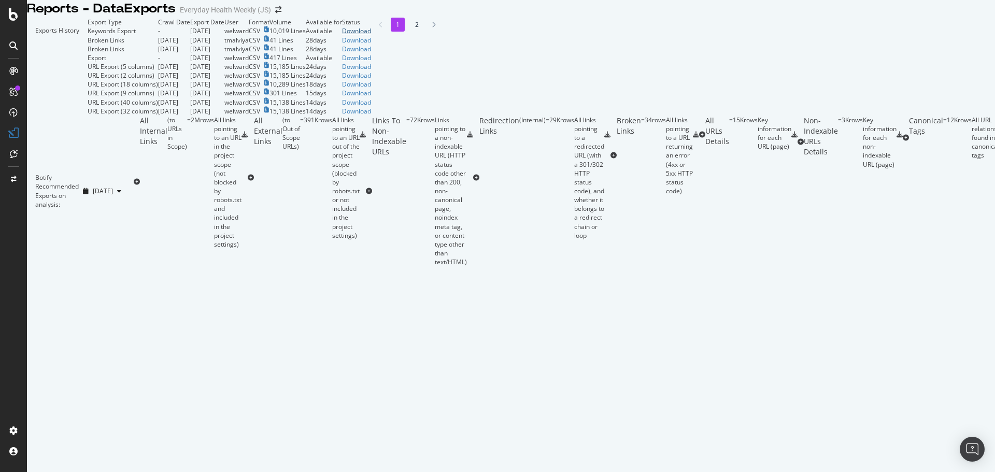
click at [371, 35] on div "Download" at bounding box center [356, 30] width 29 height 9
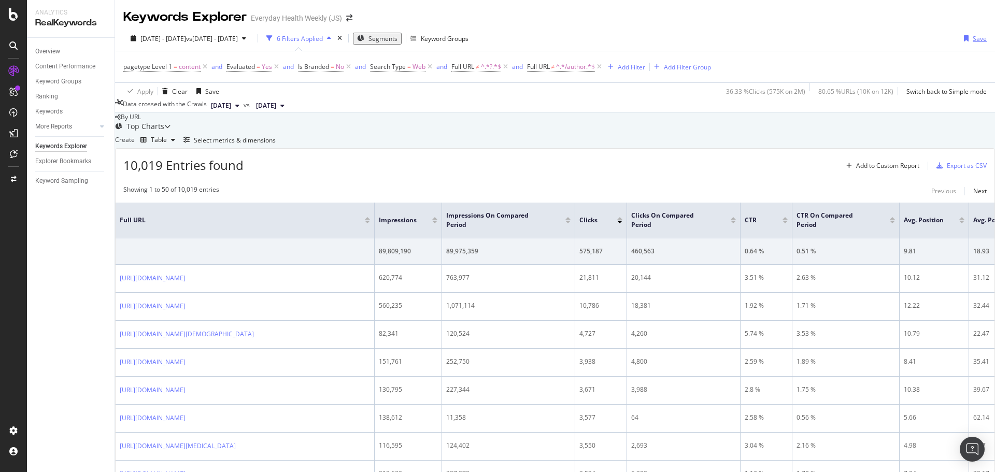
click at [972, 38] on div "Save" at bounding box center [979, 38] width 14 height 9
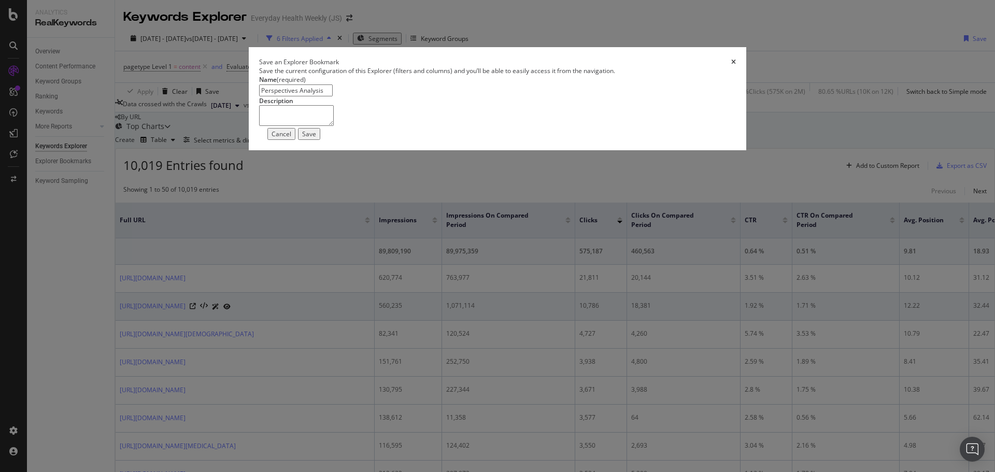
type input "Perspectives Analysis"
click at [316, 138] on div "Save" at bounding box center [309, 134] width 14 height 9
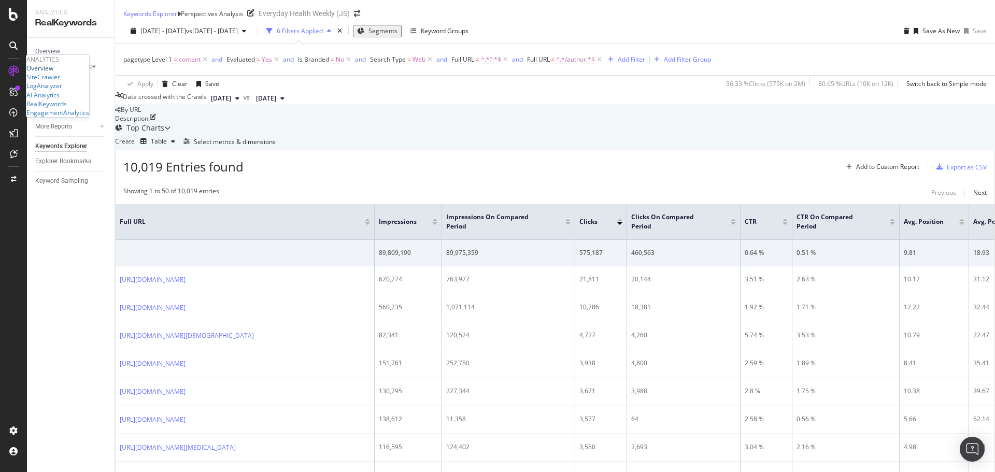
click at [53, 73] on div "Overview" at bounding box center [39, 68] width 27 height 9
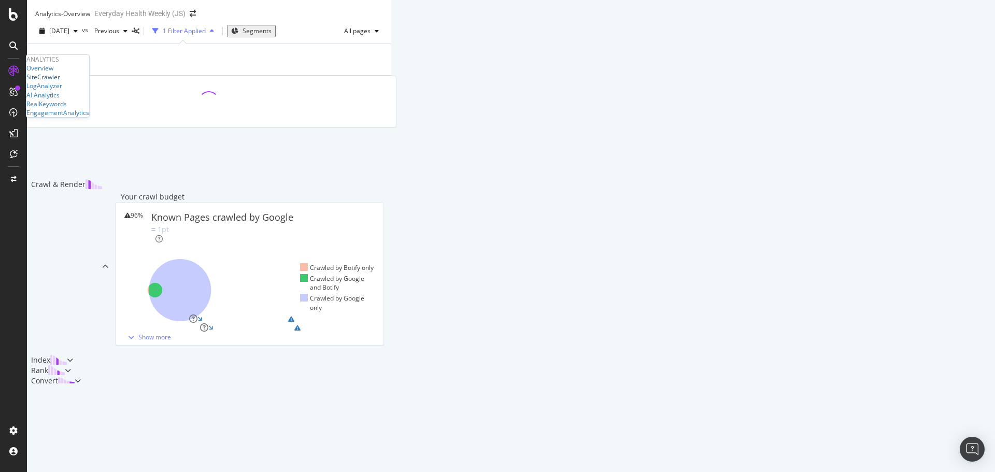
click at [52, 81] on div "SiteCrawler" at bounding box center [43, 77] width 34 height 9
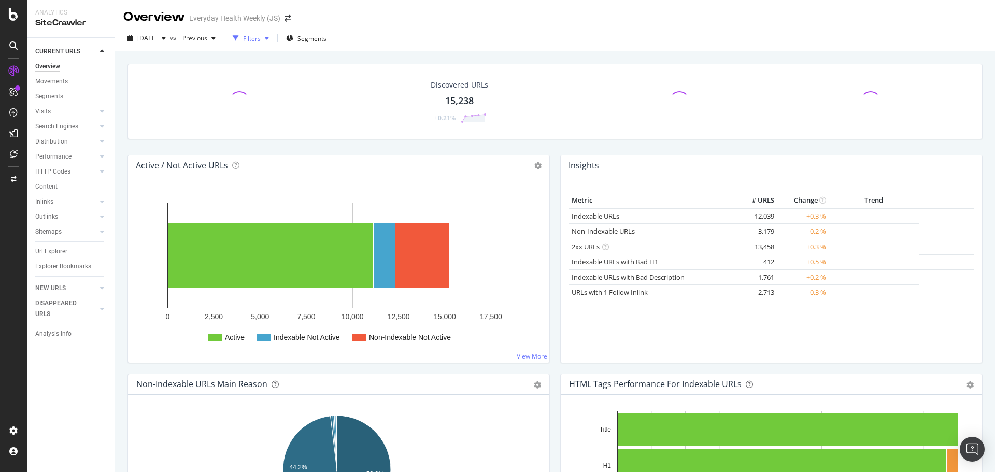
drag, startPoint x: 449, startPoint y: 103, endPoint x: 277, endPoint y: 40, distance: 183.5
click at [451, 102] on div "15,238" at bounding box center [459, 100] width 28 height 13
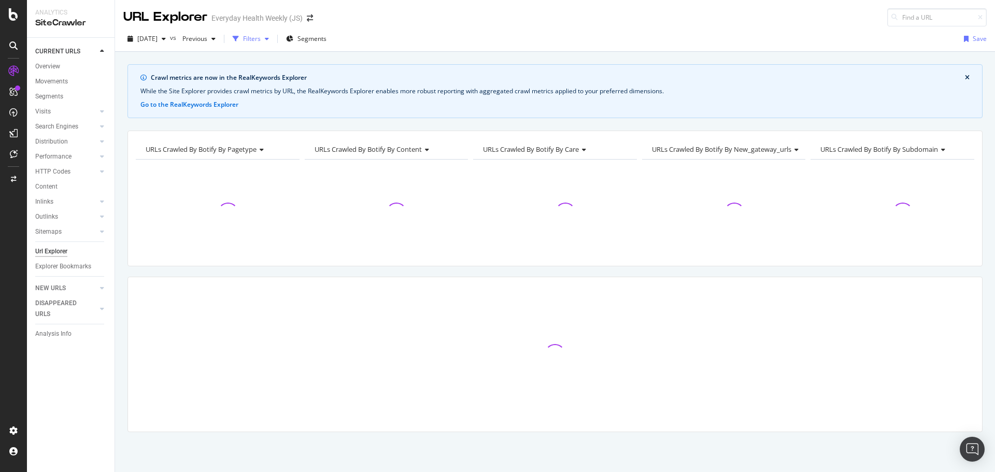
click at [261, 40] on div "Filters" at bounding box center [252, 38] width 18 height 9
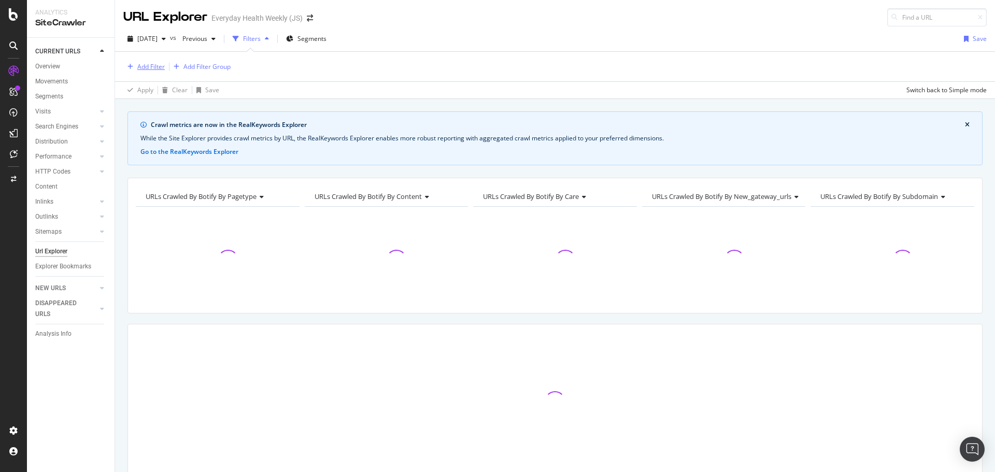
click at [152, 65] on div "Add Filter" at bounding box center [150, 66] width 27 height 9
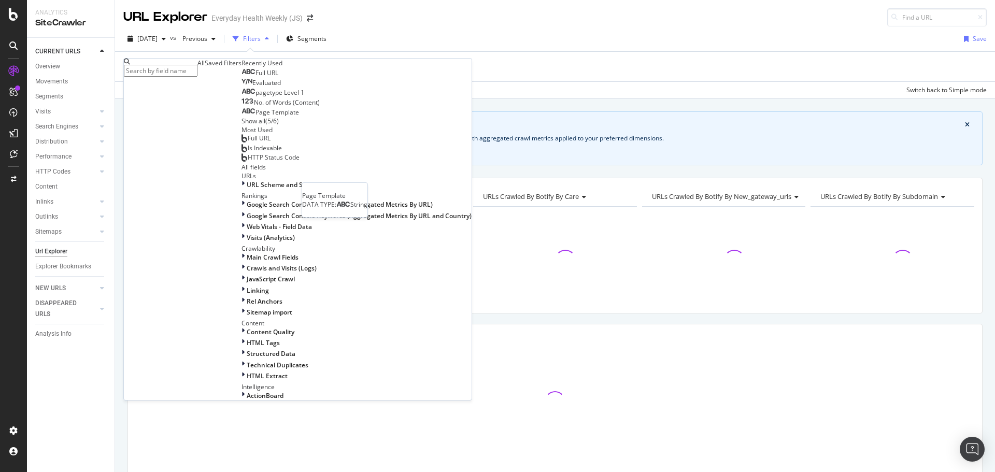
click at [241, 117] on div "Page Template" at bounding box center [270, 112] width 58 height 8
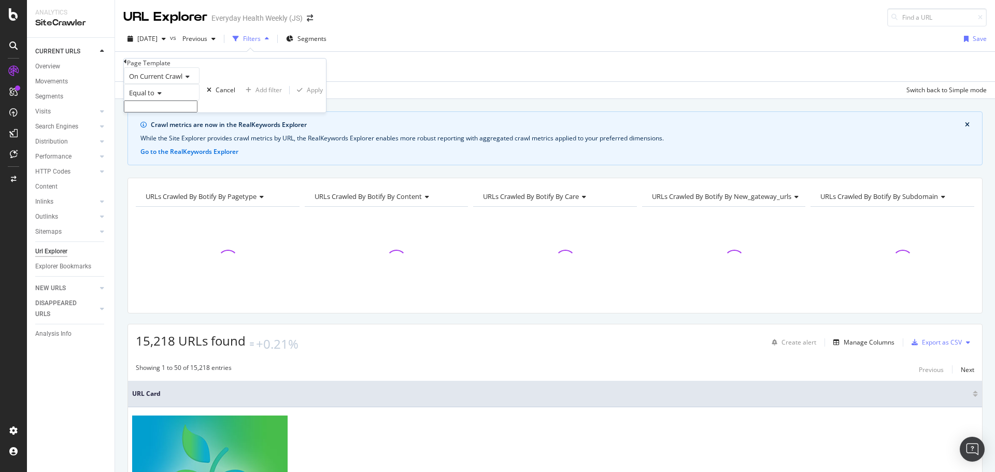
click at [163, 100] on div "Equal to" at bounding box center [162, 92] width 76 height 17
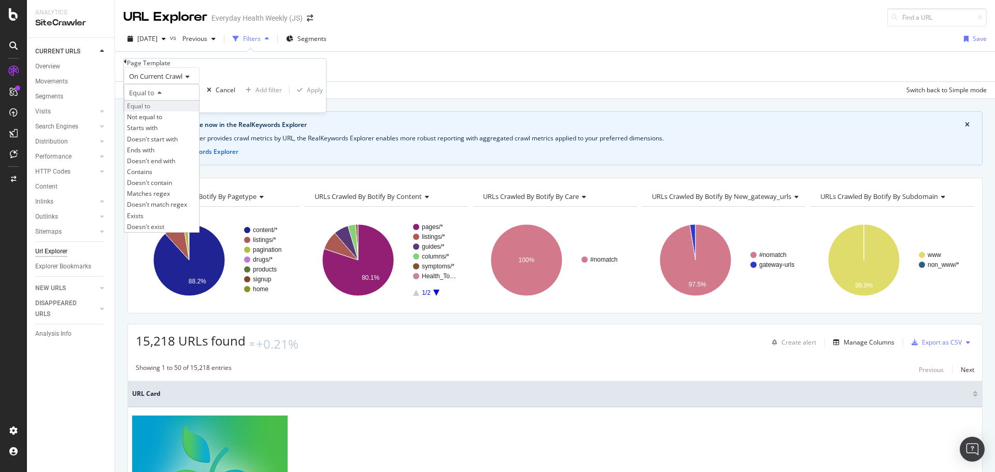
click at [172, 111] on div "Equal to" at bounding box center [161, 105] width 75 height 11
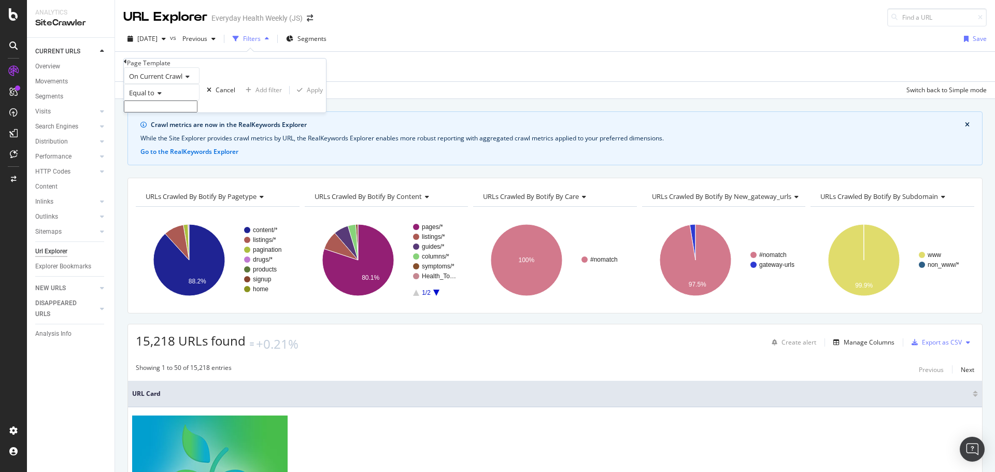
click at [173, 112] on input "text" at bounding box center [161, 106] width 74 height 12
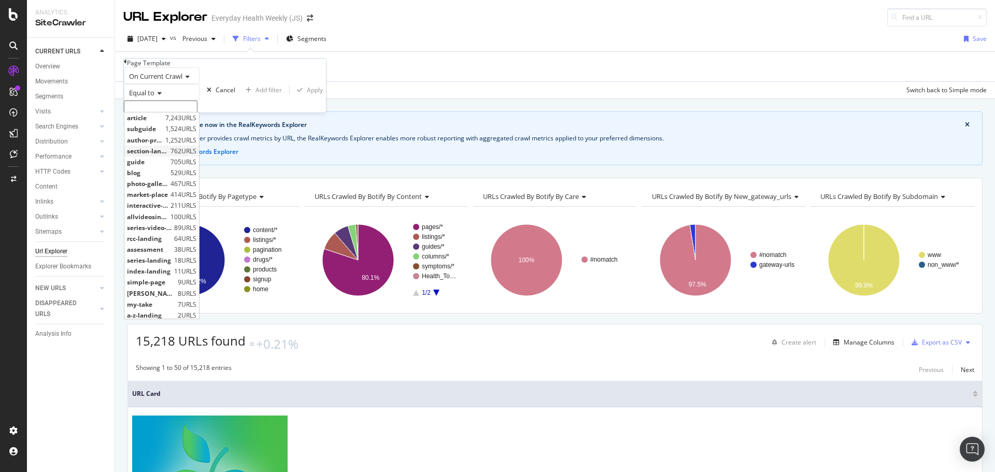
click at [164, 155] on span "section-landing" at bounding box center [147, 151] width 41 height 9
type input "section-landing"
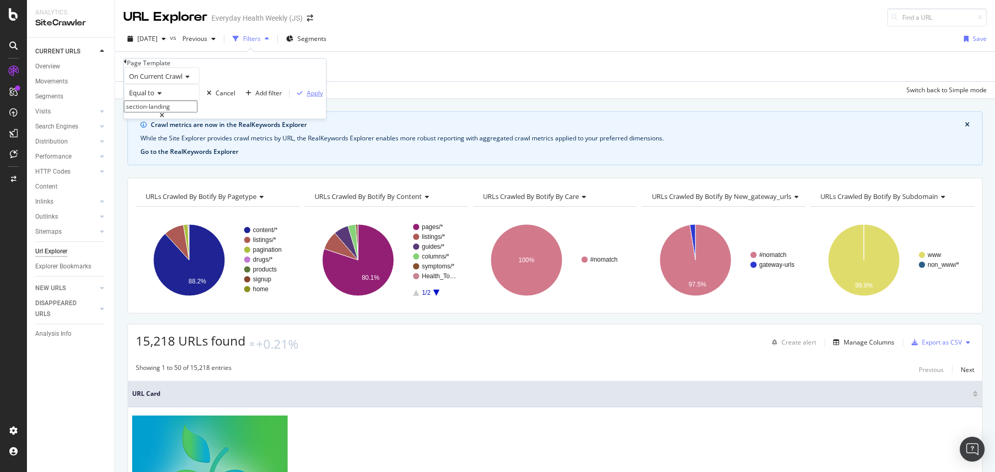
click at [307, 97] on div "Apply" at bounding box center [315, 93] width 16 height 9
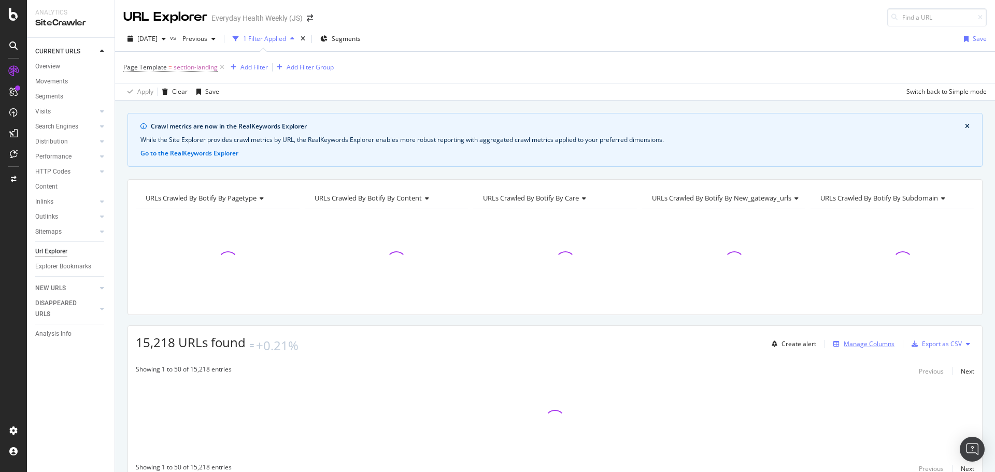
click at [854, 348] on div "Manage Columns" at bounding box center [861, 343] width 65 height 11
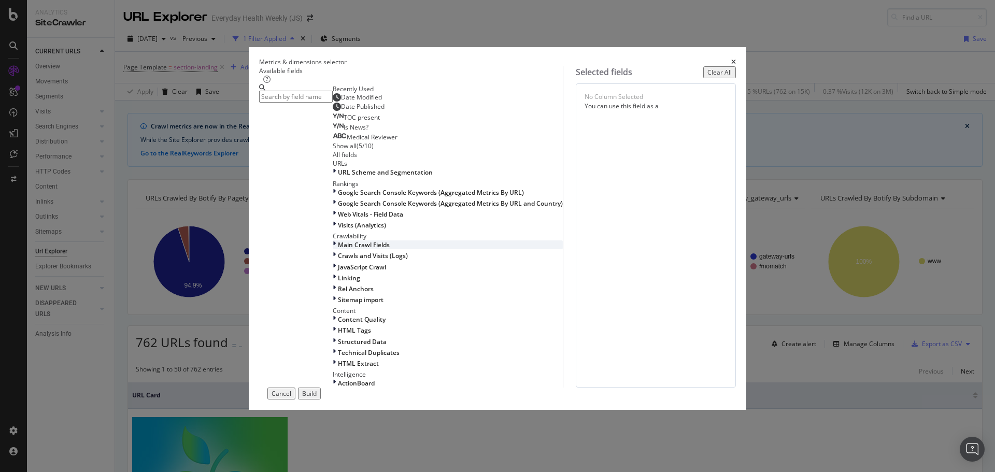
scroll to position [104, 0]
click at [338, 229] on span "Visits (Analytics)" at bounding box center [362, 225] width 48 height 9
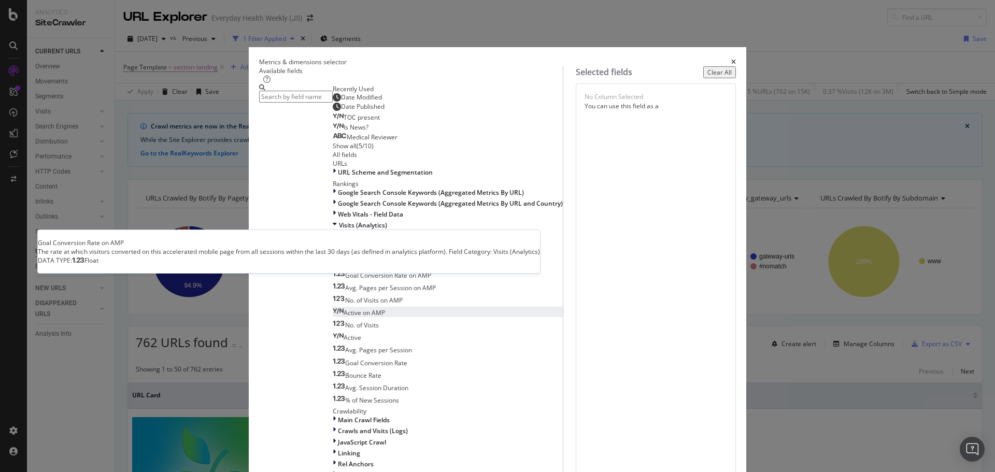
scroll to position [155, 0]
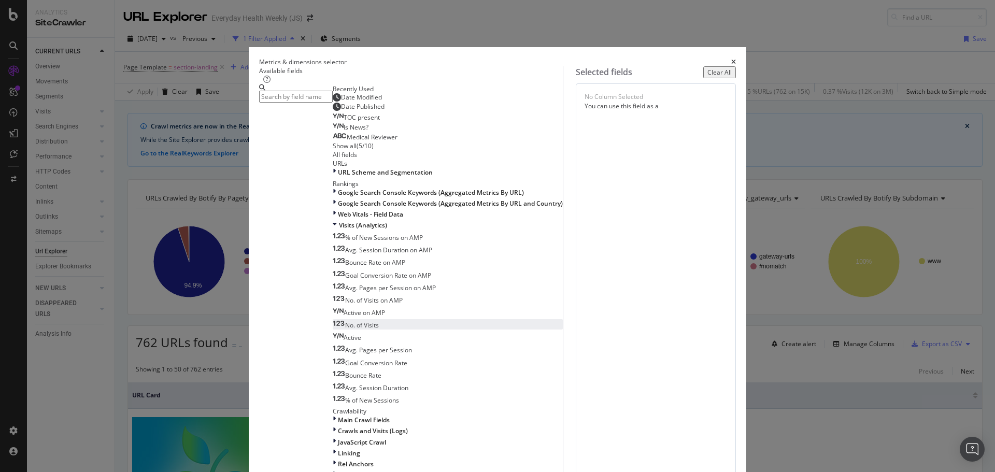
click at [345, 321] on span "No. of Visits" at bounding box center [362, 325] width 34 height 9
